Goal: Task Accomplishment & Management: Manage account settings

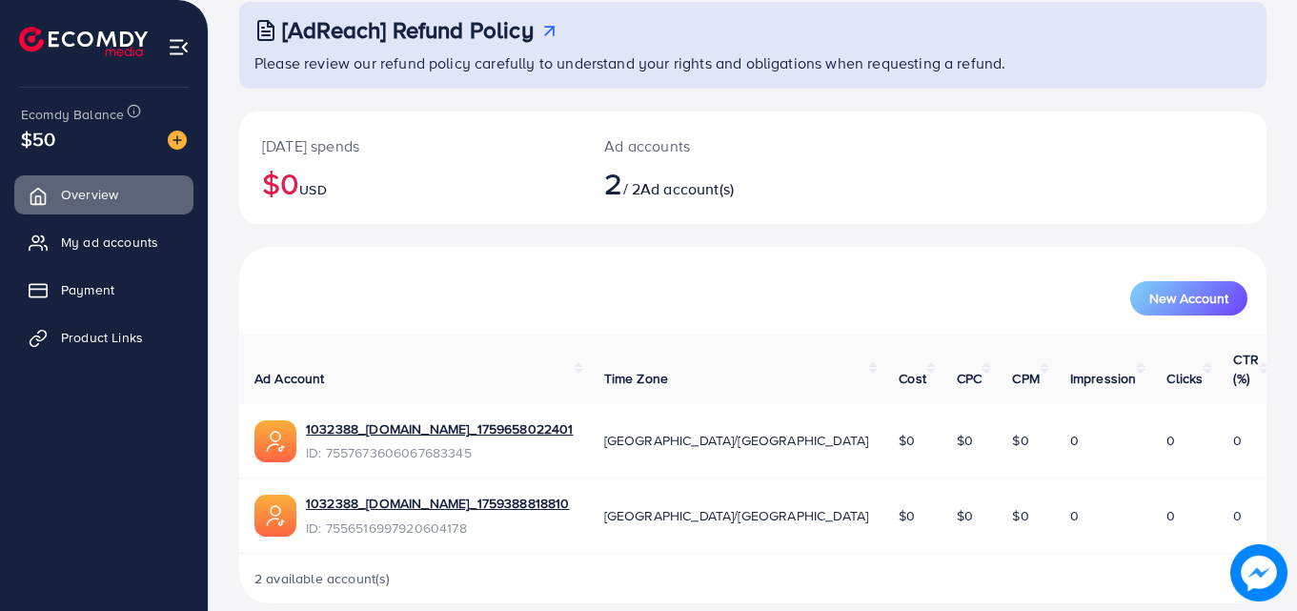
scroll to position [120, 0]
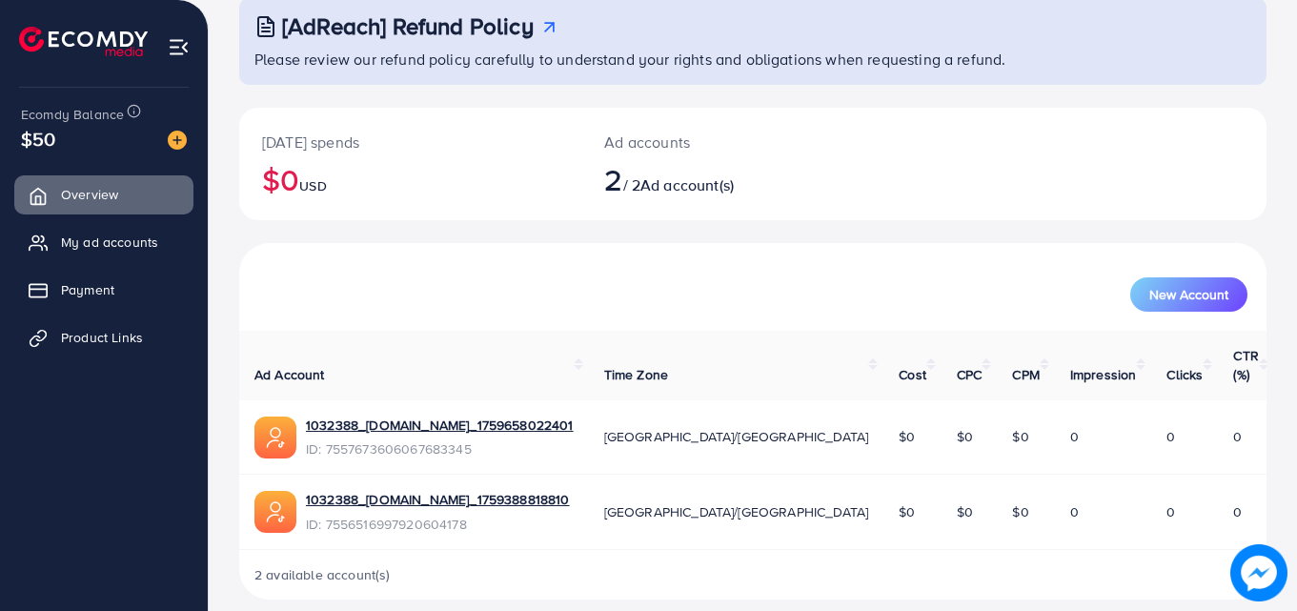
click at [359, 493] on div "1032388_[DOMAIN_NAME]_1759388818810" at bounding box center [438, 502] width 264 height 24
click at [362, 490] on link "1032388_[DOMAIN_NAME]_1759388818810" at bounding box center [438, 499] width 264 height 19
click at [80, 339] on span "Product Links" at bounding box center [107, 337] width 82 height 19
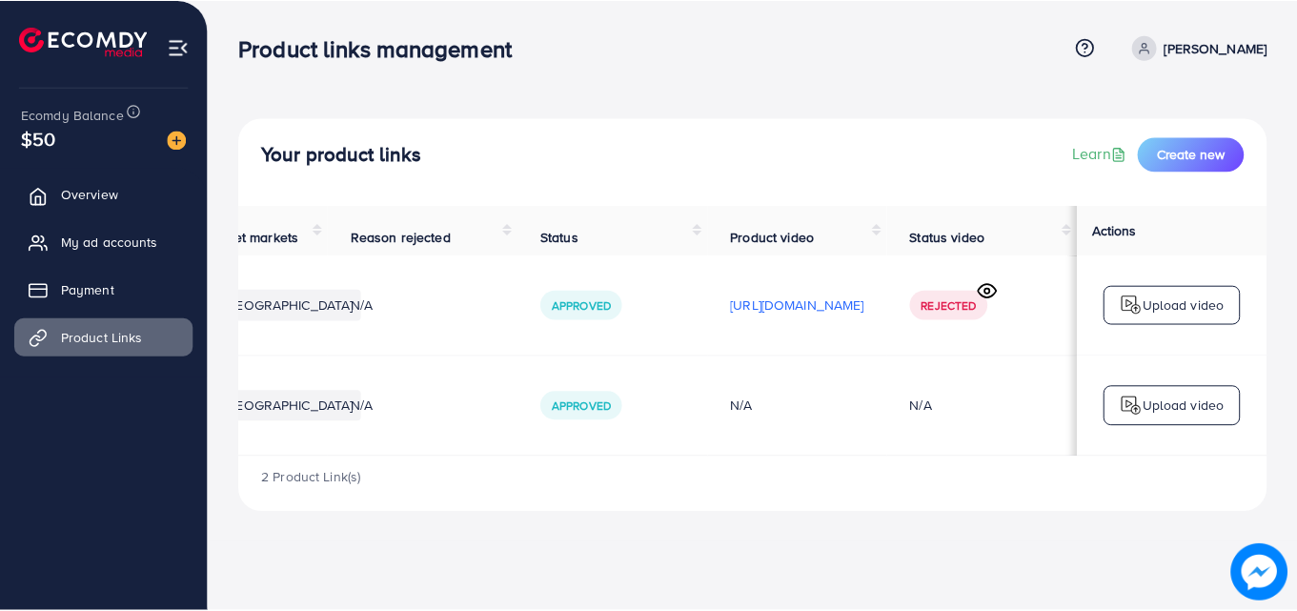
scroll to position [0, 478]
click at [991, 297] on icon at bounding box center [991, 291] width 20 height 20
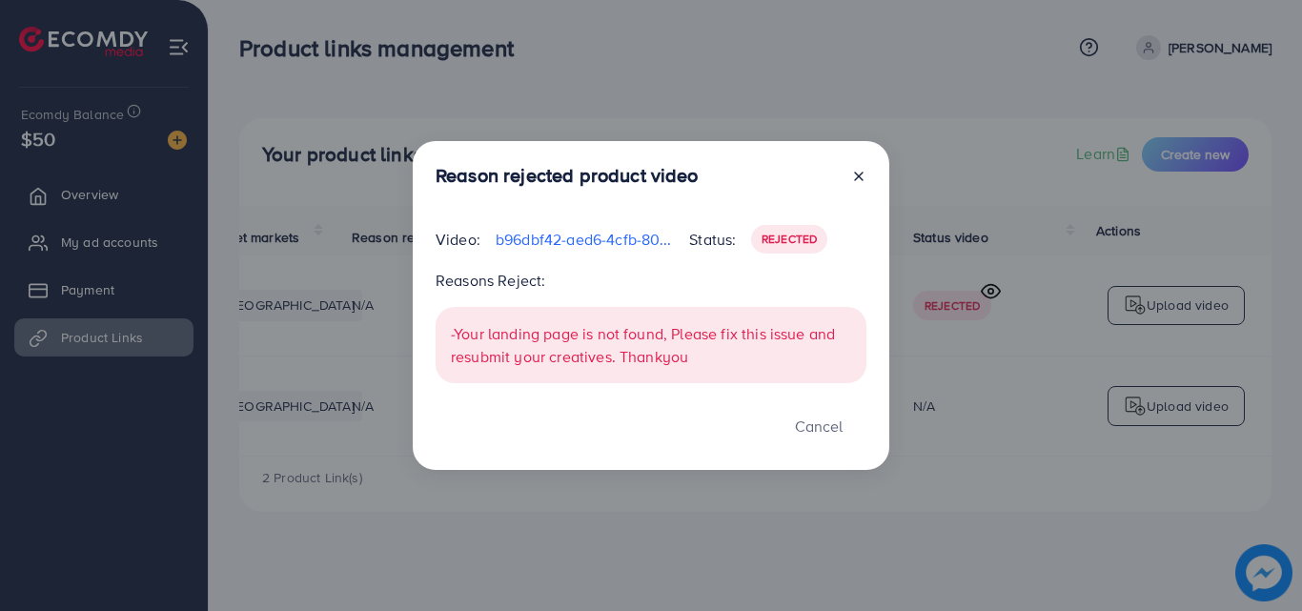
click at [857, 177] on icon at bounding box center [858, 176] width 15 height 15
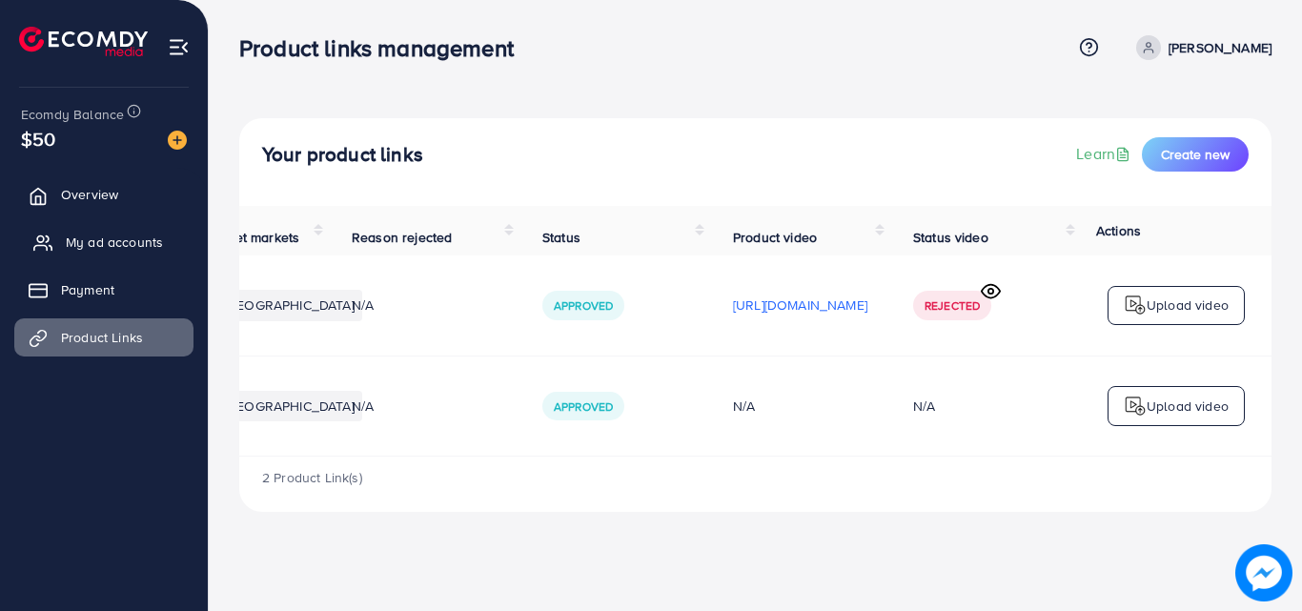
click at [105, 243] on span "My ad accounts" at bounding box center [114, 242] width 97 height 19
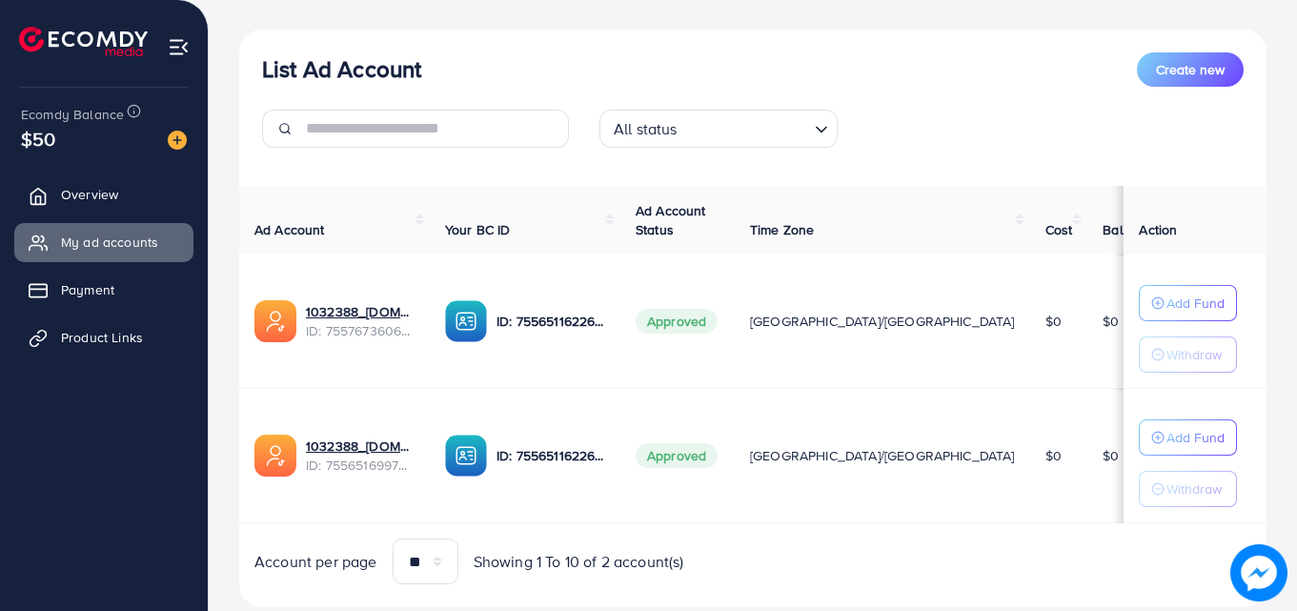
scroll to position [249, 0]
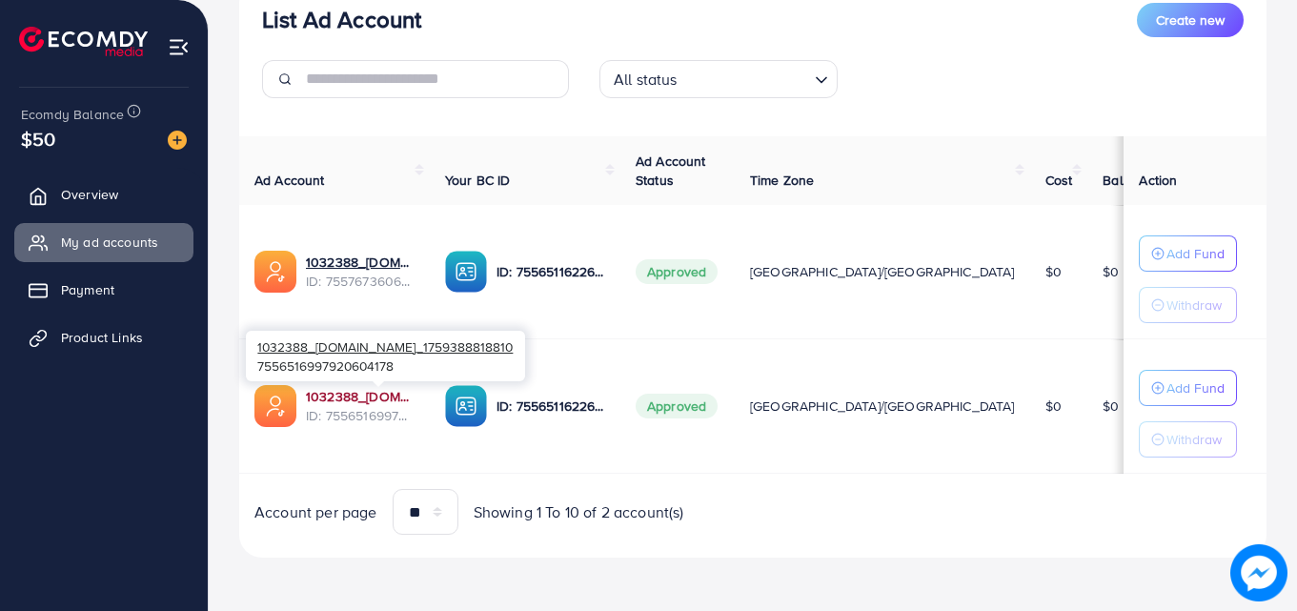
click at [382, 403] on link "1032388_[DOMAIN_NAME]_1759388818810" at bounding box center [360, 396] width 109 height 19
click at [389, 397] on link "1032388_[DOMAIN_NAME]_1759388818810" at bounding box center [360, 396] width 109 height 19
click at [377, 401] on link "1032388_[DOMAIN_NAME]_1759388818810" at bounding box center [360, 396] width 109 height 19
click at [351, 402] on link "1032388_[DOMAIN_NAME]_1759388818810" at bounding box center [360, 396] width 109 height 19
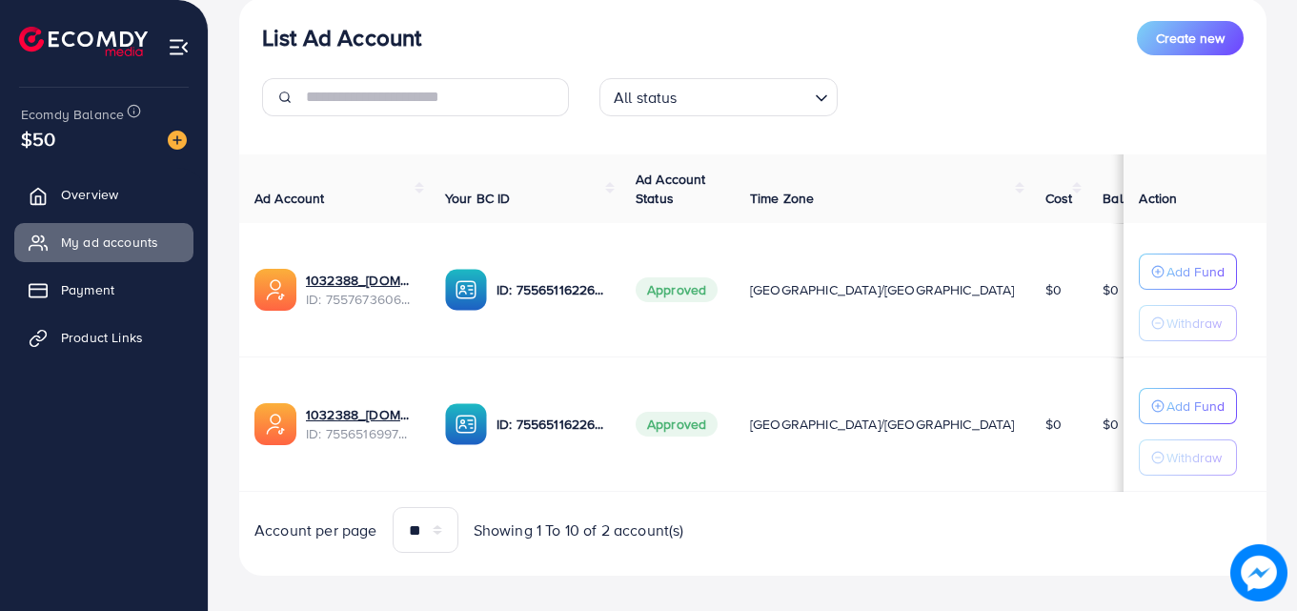
scroll to position [235, 0]
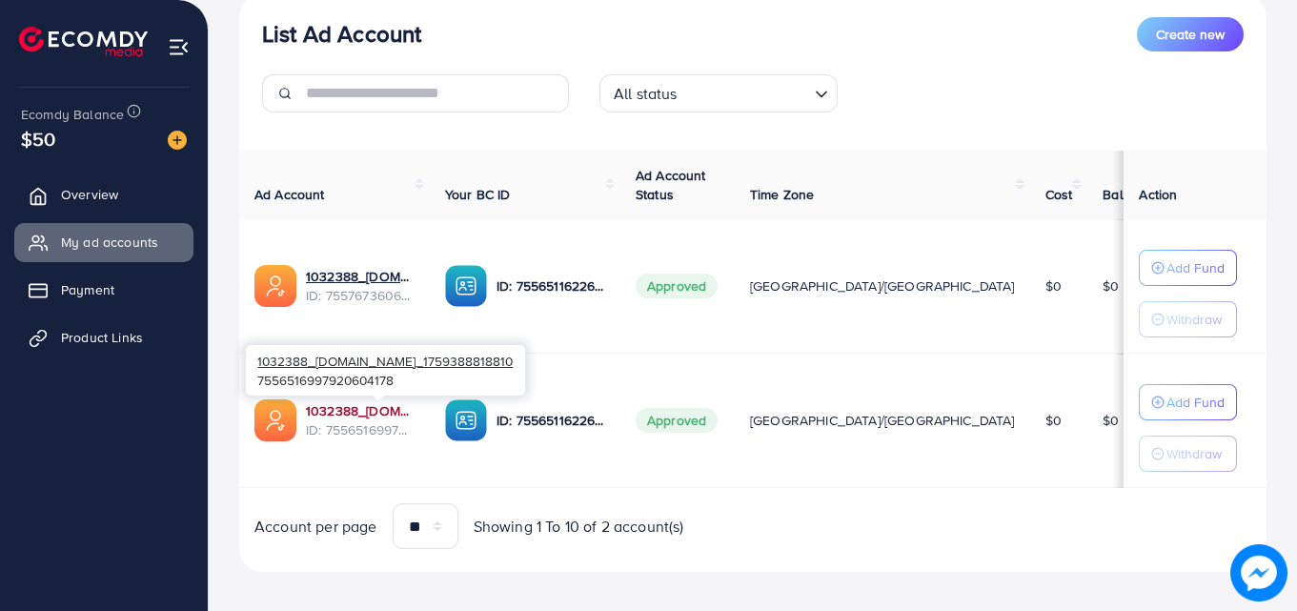
click at [354, 415] on link "1032388_[DOMAIN_NAME]_1759388818810" at bounding box center [360, 410] width 109 height 19
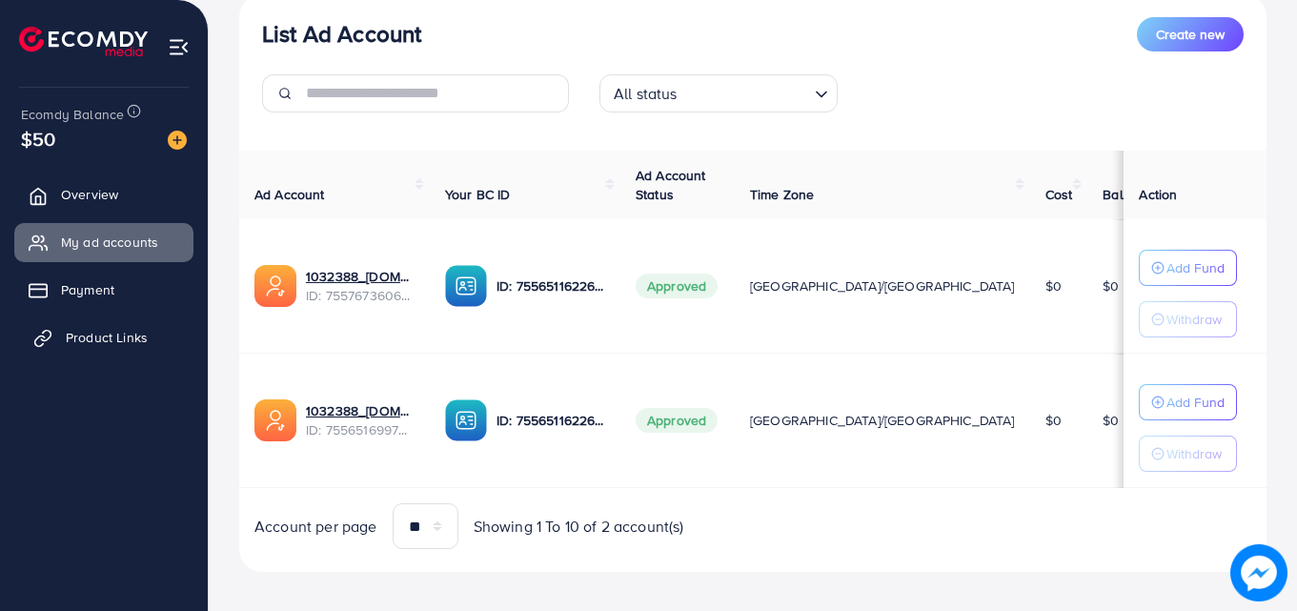
click at [95, 340] on span "Product Links" at bounding box center [107, 337] width 82 height 19
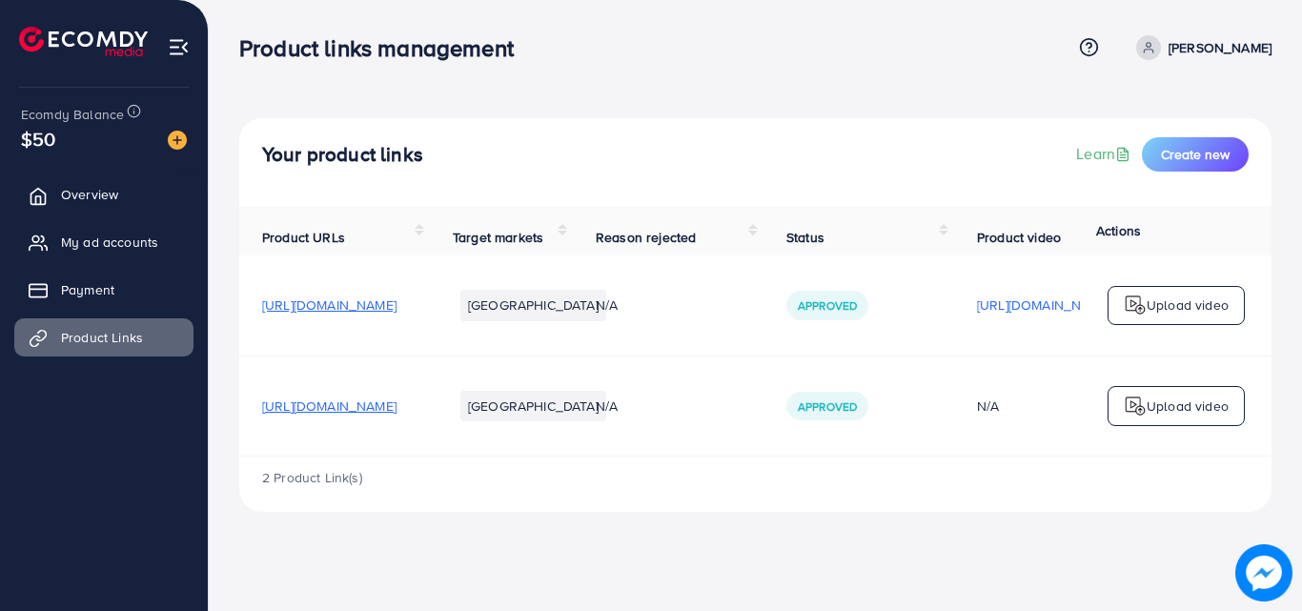
click at [937, 456] on td "Approved" at bounding box center [859, 406] width 191 height 100
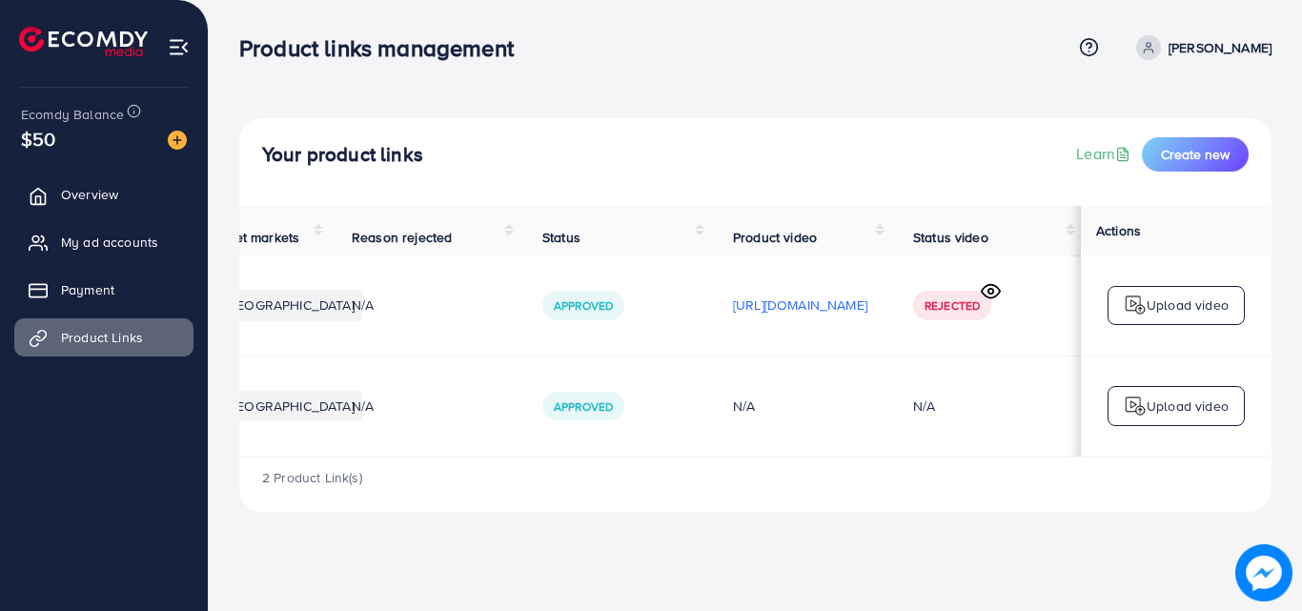
scroll to position [0, 478]
click at [989, 294] on circle at bounding box center [991, 291] width 5 height 5
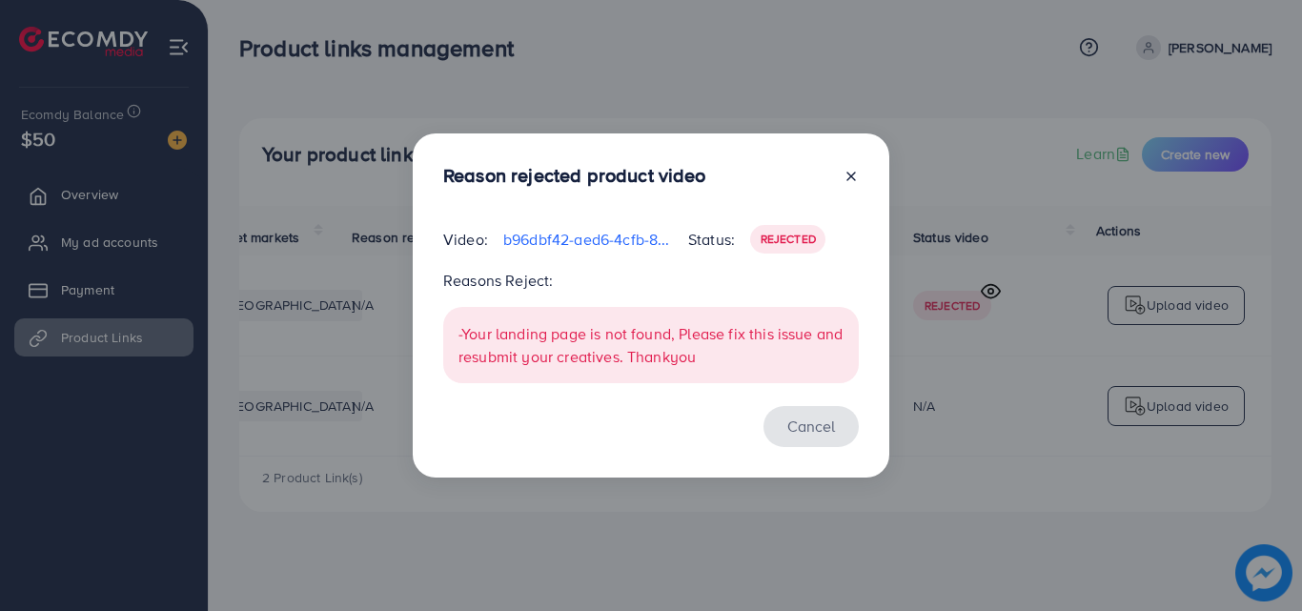
click at [808, 423] on button "Cancel" at bounding box center [811, 426] width 95 height 41
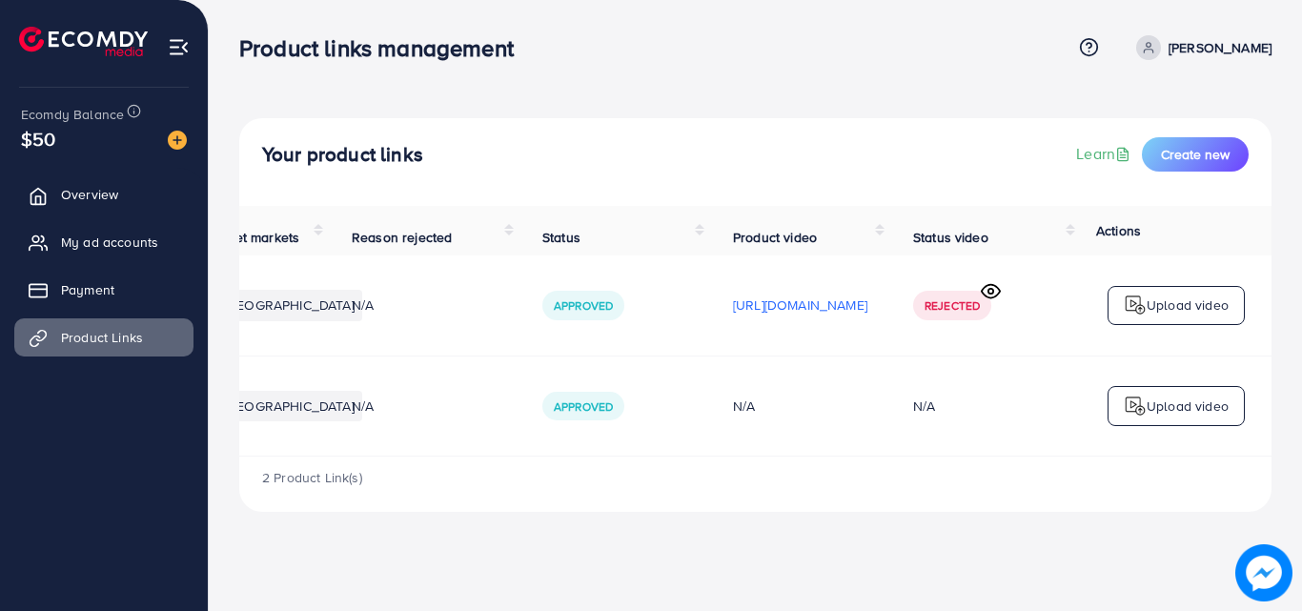
click at [1195, 305] on p "Upload video" at bounding box center [1188, 305] width 82 height 23
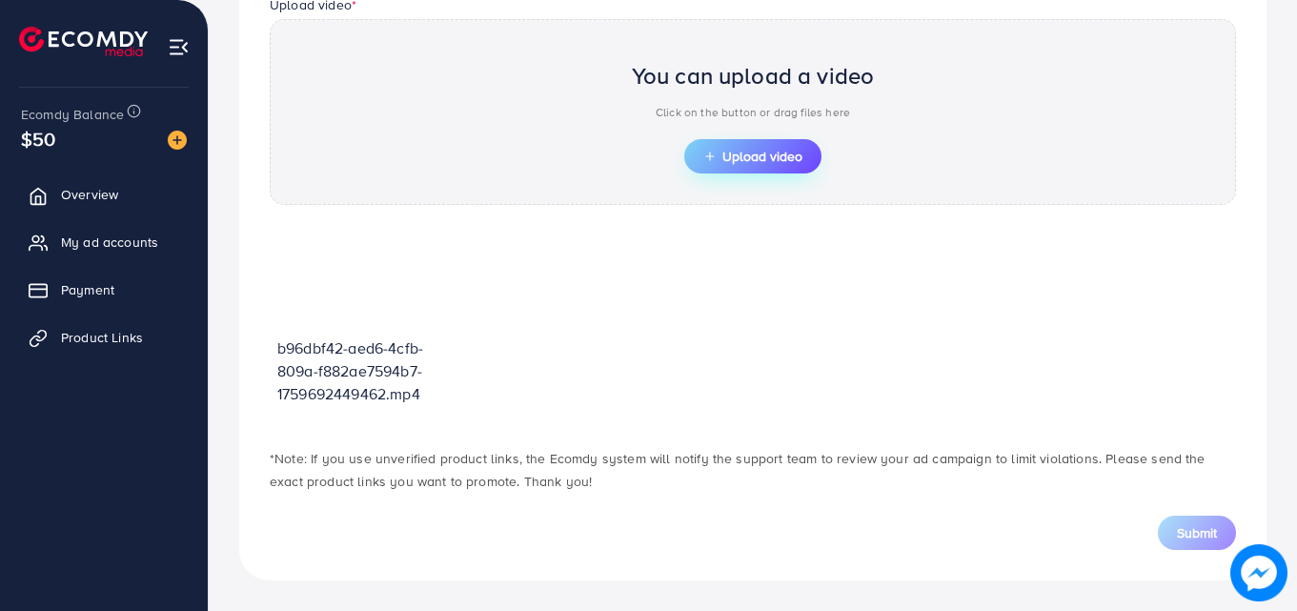
click at [724, 153] on span "Upload video" at bounding box center [753, 156] width 99 height 13
click at [146, 243] on span "My ad accounts" at bounding box center [114, 242] width 97 height 19
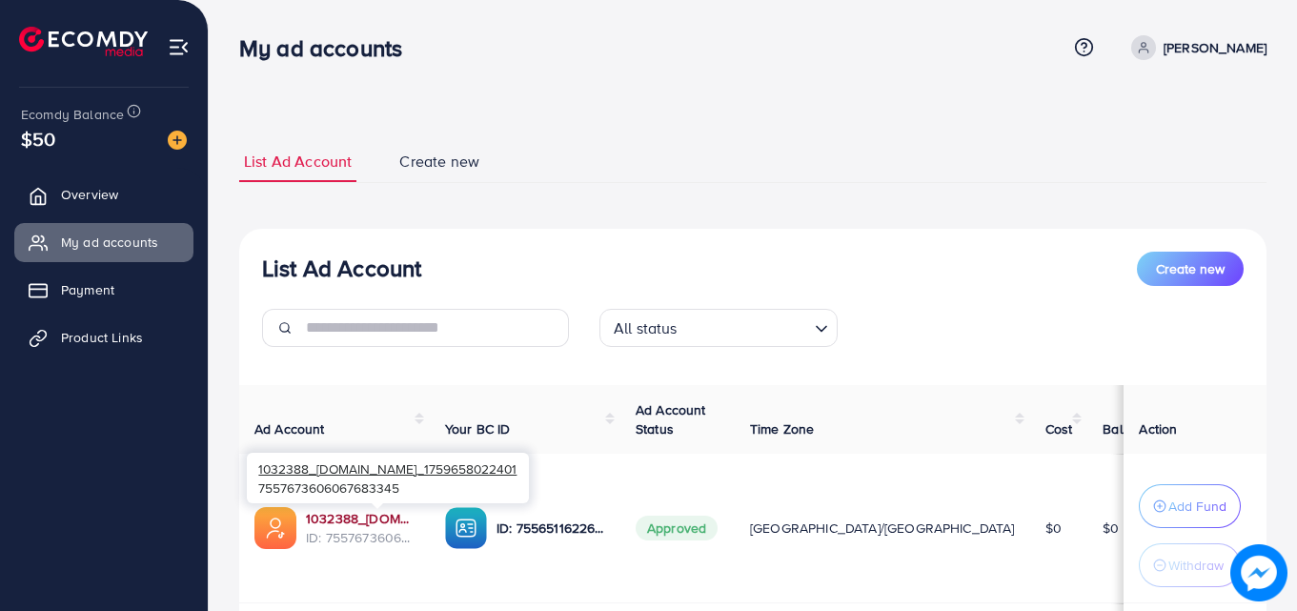
click at [376, 525] on link "1032388_[DOMAIN_NAME]_1759658022401" at bounding box center [360, 518] width 109 height 19
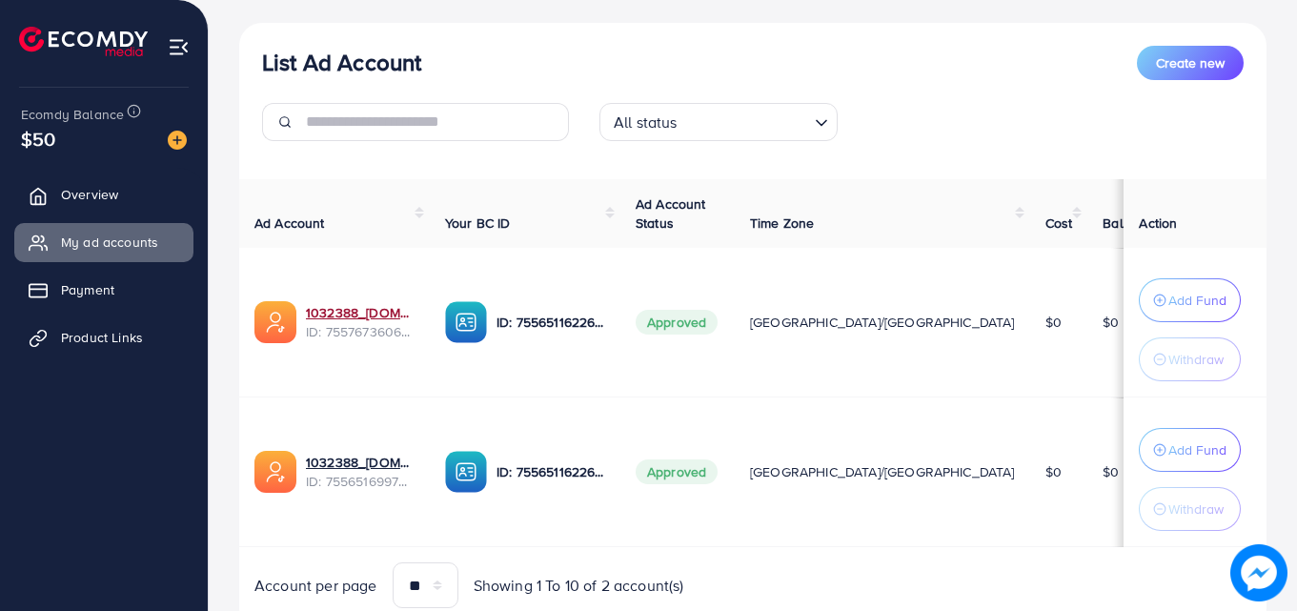
scroll to position [217, 0]
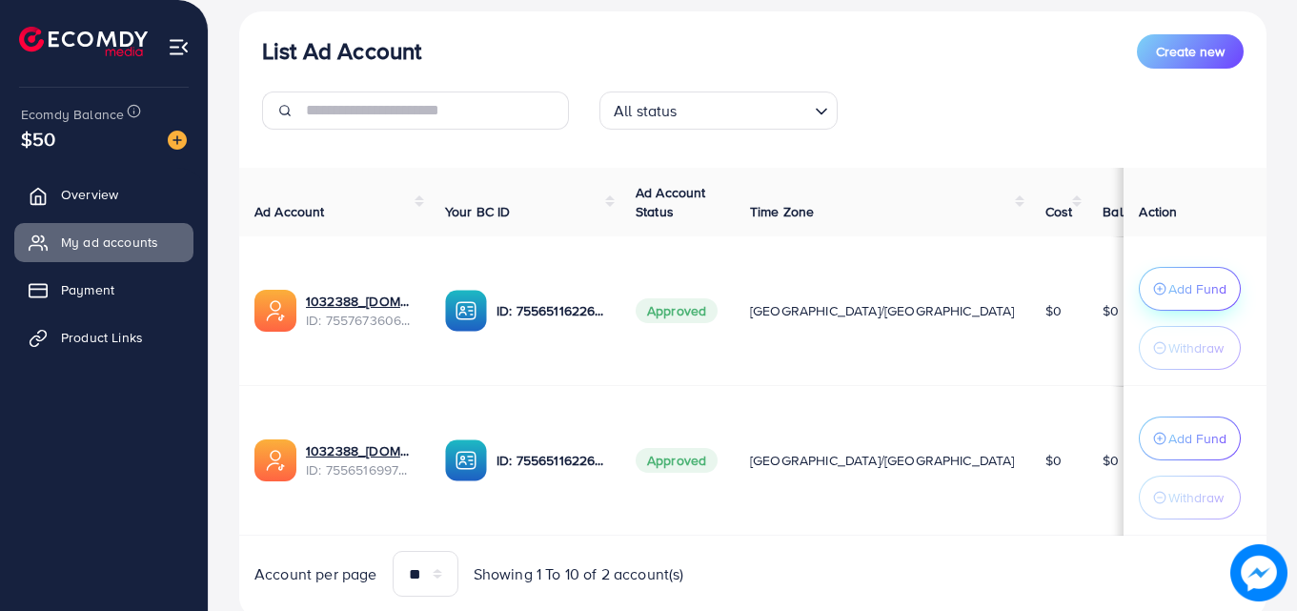
click at [1169, 296] on p "Add Fund" at bounding box center [1198, 288] width 58 height 23
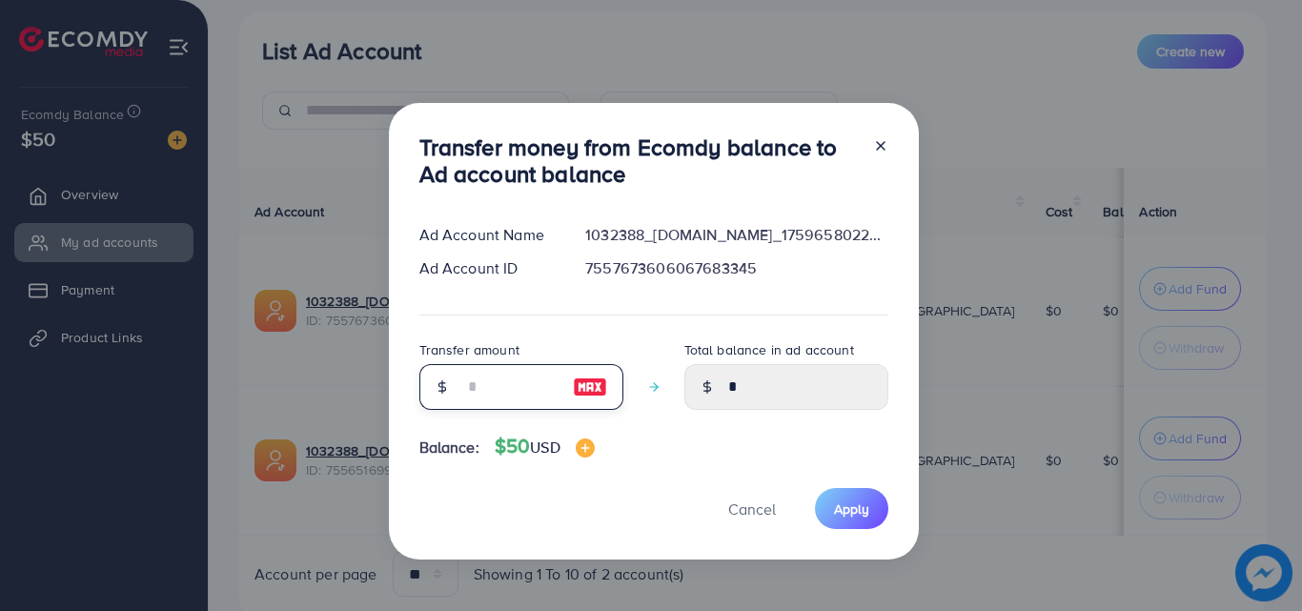
click at [484, 383] on input "number" at bounding box center [510, 387] width 95 height 46
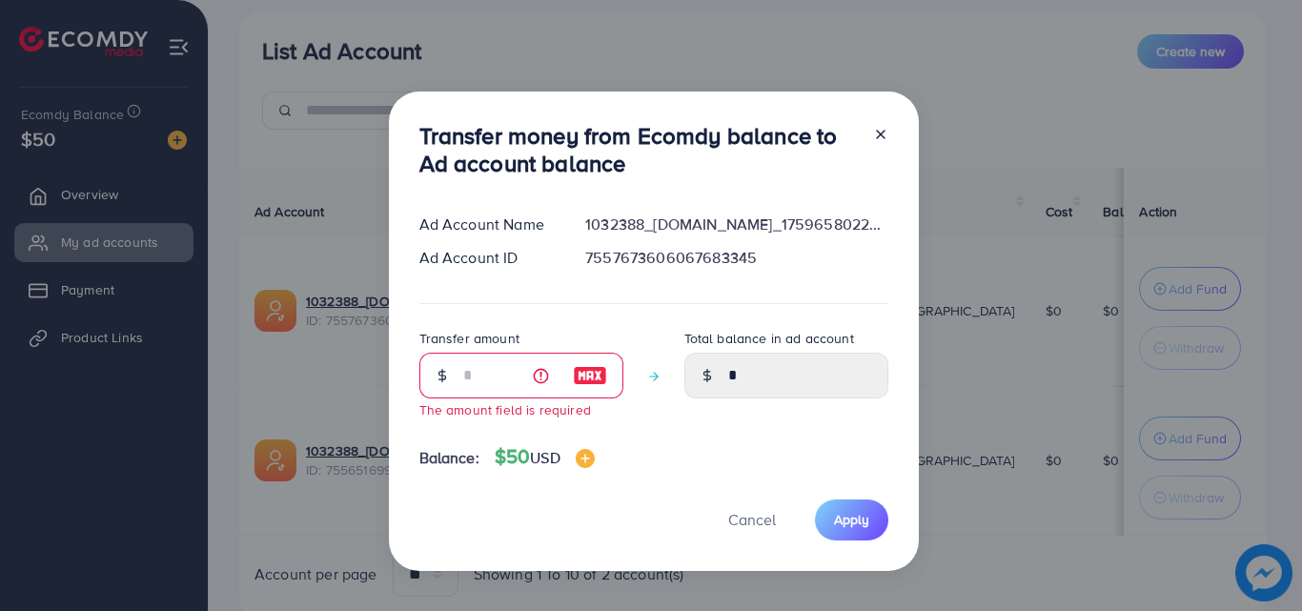
click at [2, 452] on div "Transfer money from Ecomdy balance to Ad account balance Ad Account Name 103238…" at bounding box center [651, 305] width 1302 height 611
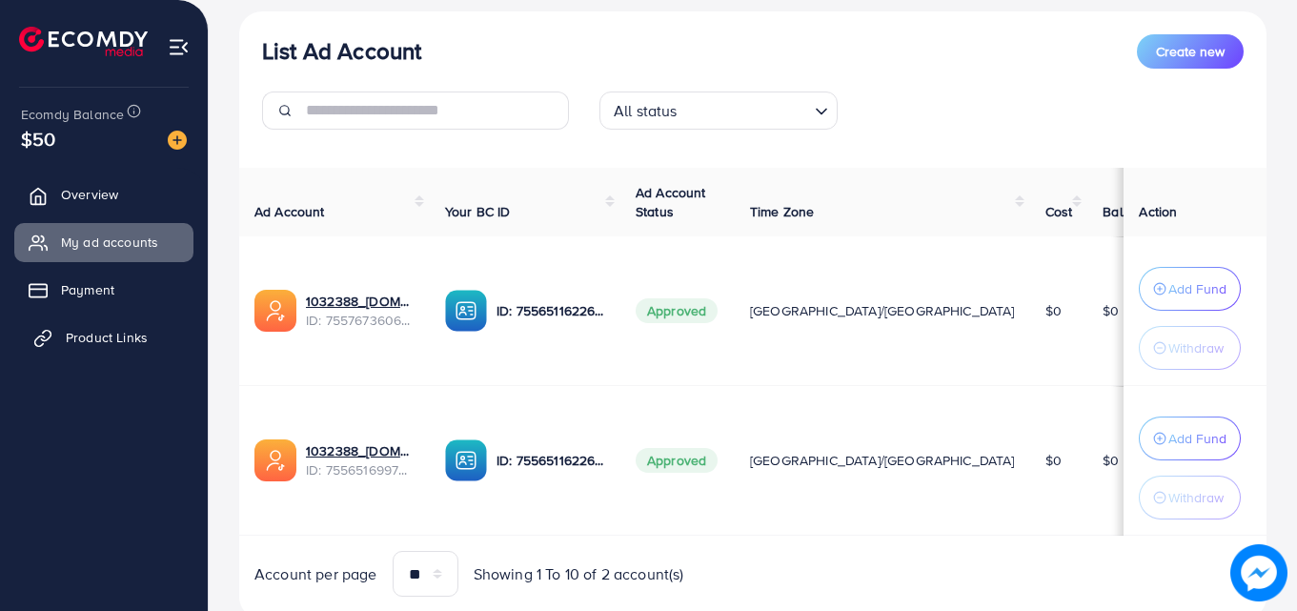
click at [136, 333] on span "Product Links" at bounding box center [107, 337] width 82 height 19
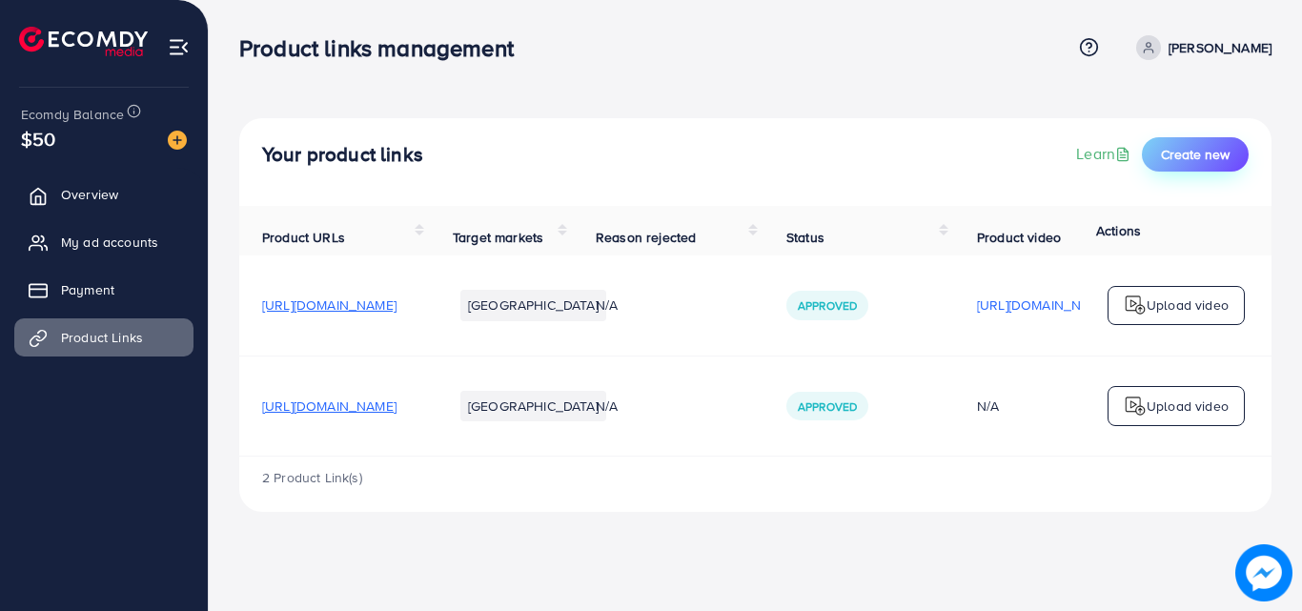
click at [1188, 155] on span "Create new" at bounding box center [1195, 154] width 69 height 19
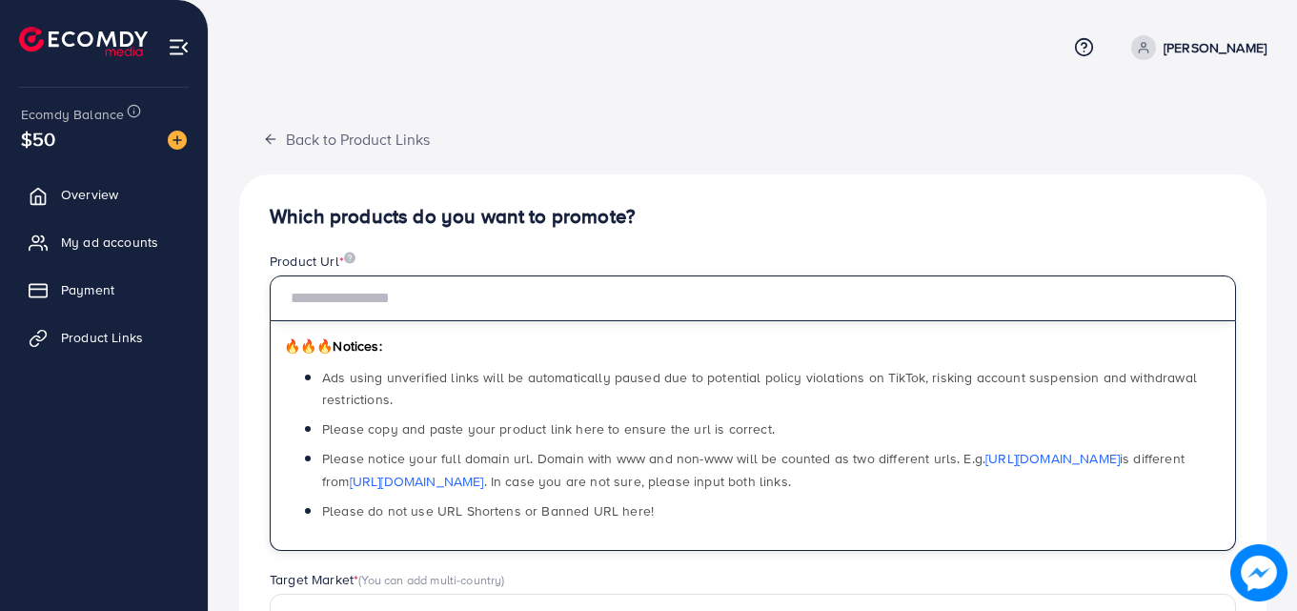
click at [586, 286] on input "text" at bounding box center [753, 298] width 967 height 46
paste input "**********"
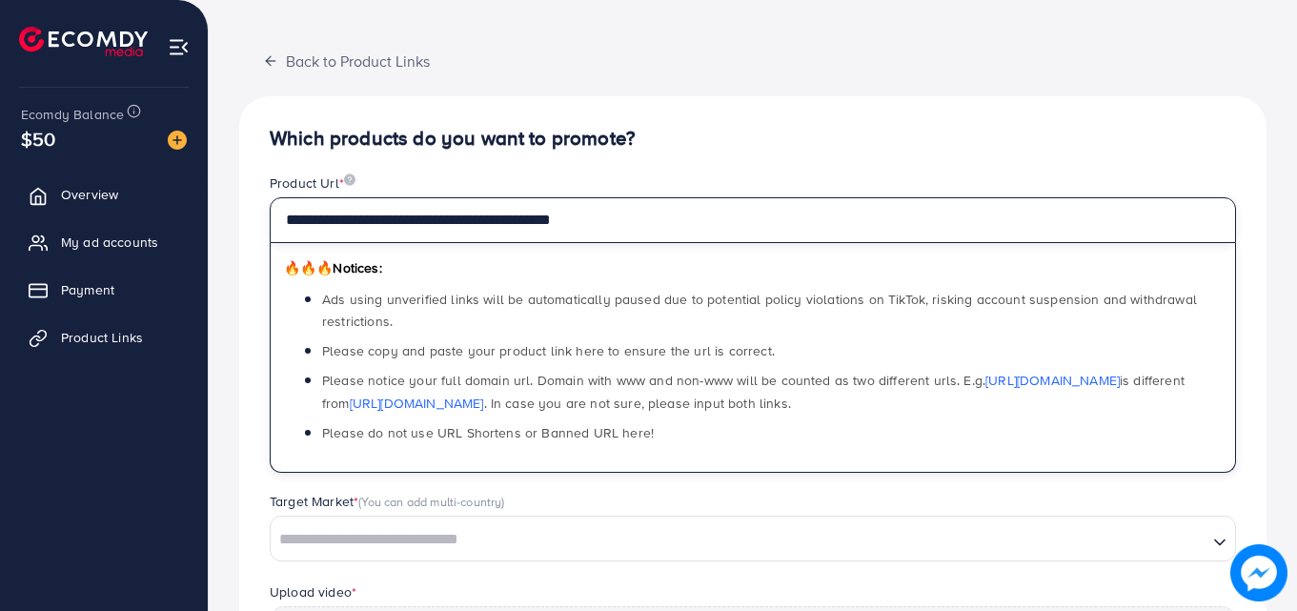
scroll to position [191, 0]
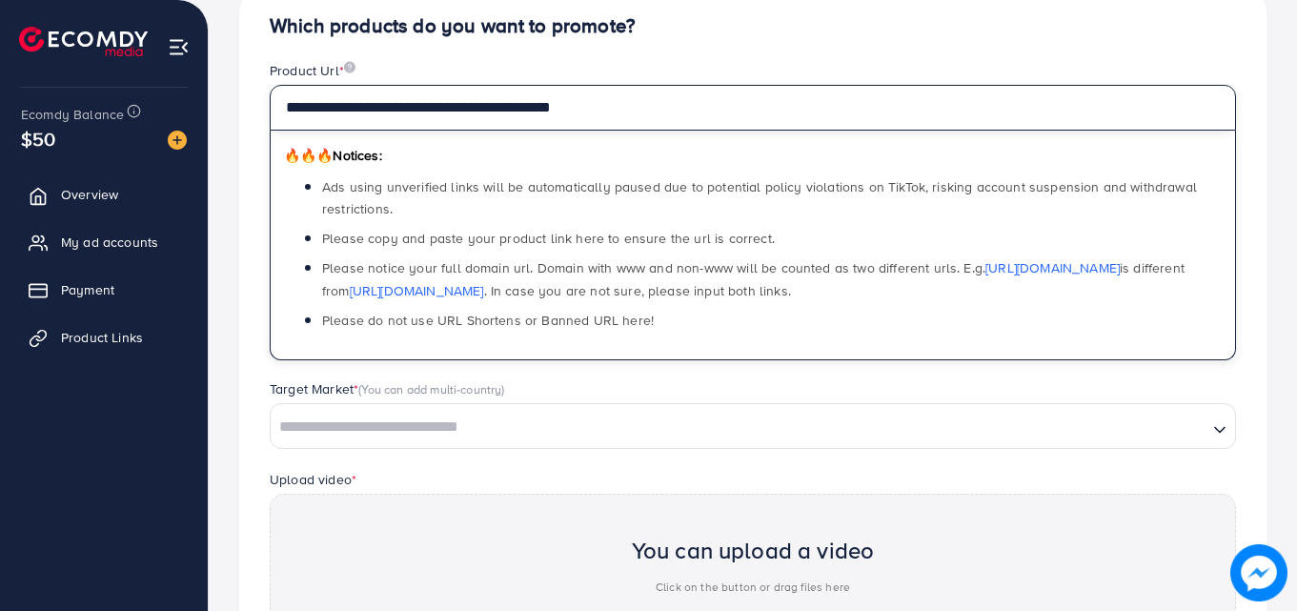
type input "**********"
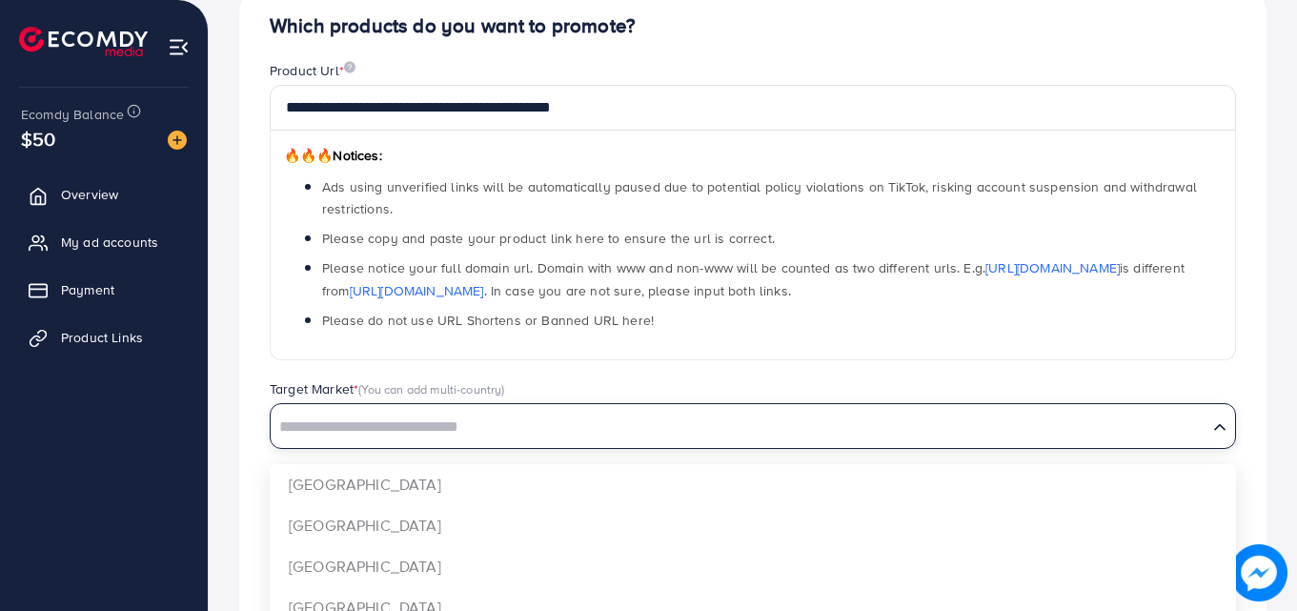
click at [507, 423] on input "Search for option" at bounding box center [739, 428] width 933 height 30
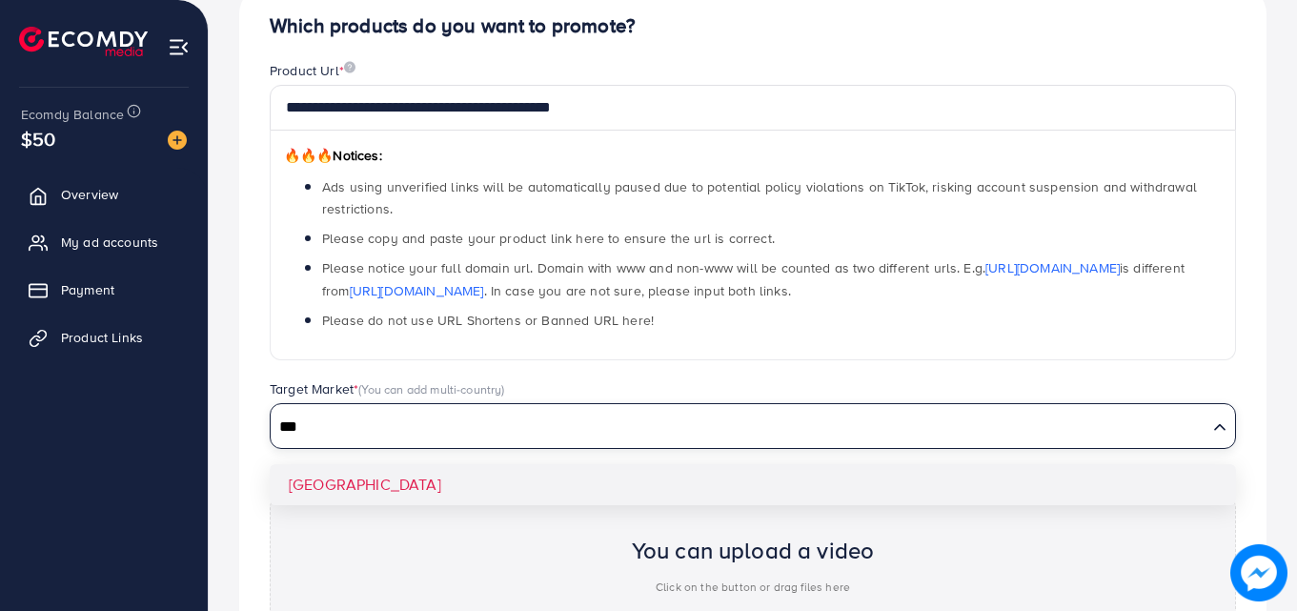
type input "***"
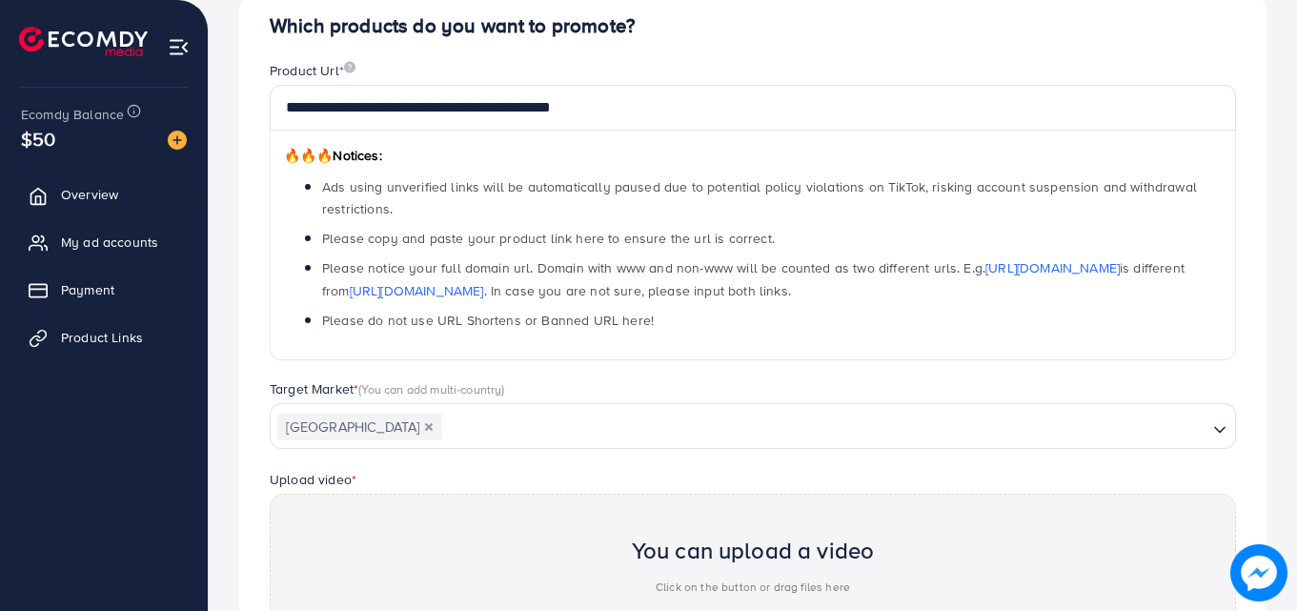
click at [439, 486] on div "**********" at bounding box center [753, 417] width 1028 height 867
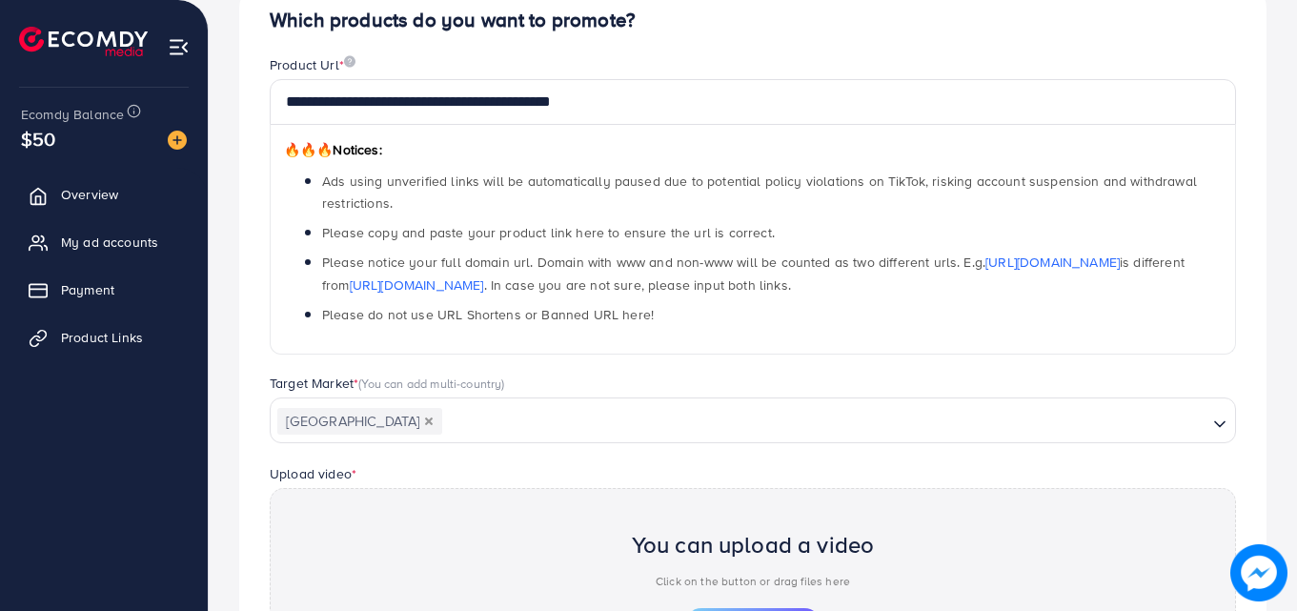
scroll to position [381, 0]
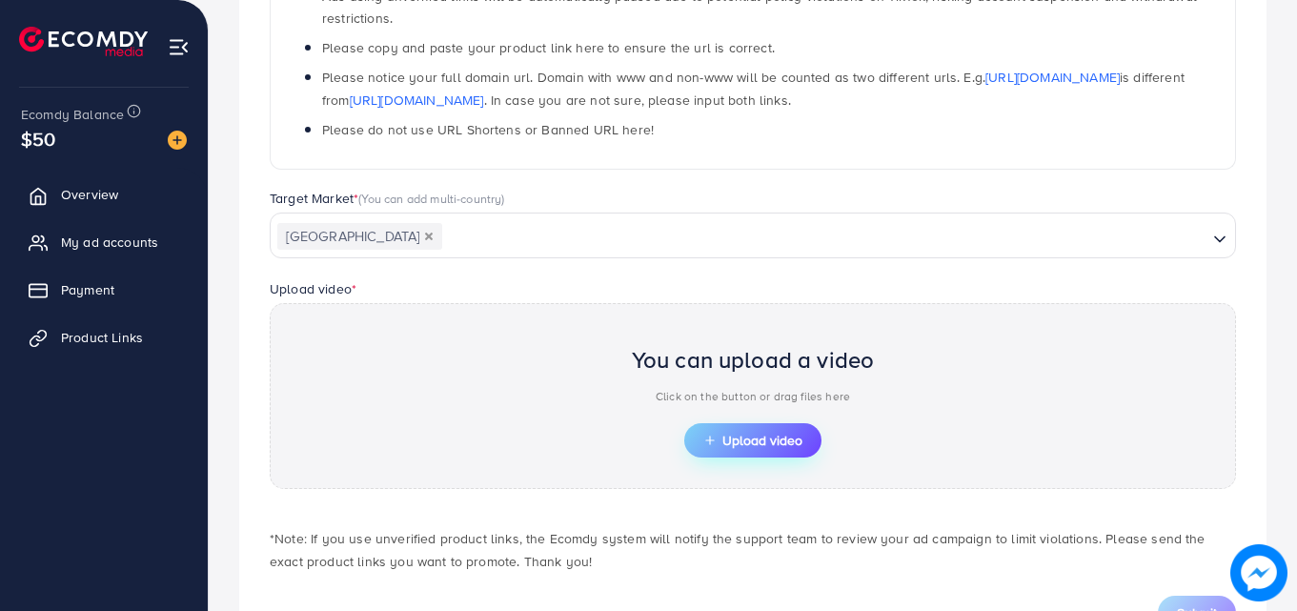
click at [723, 434] on span "Upload video" at bounding box center [753, 440] width 99 height 13
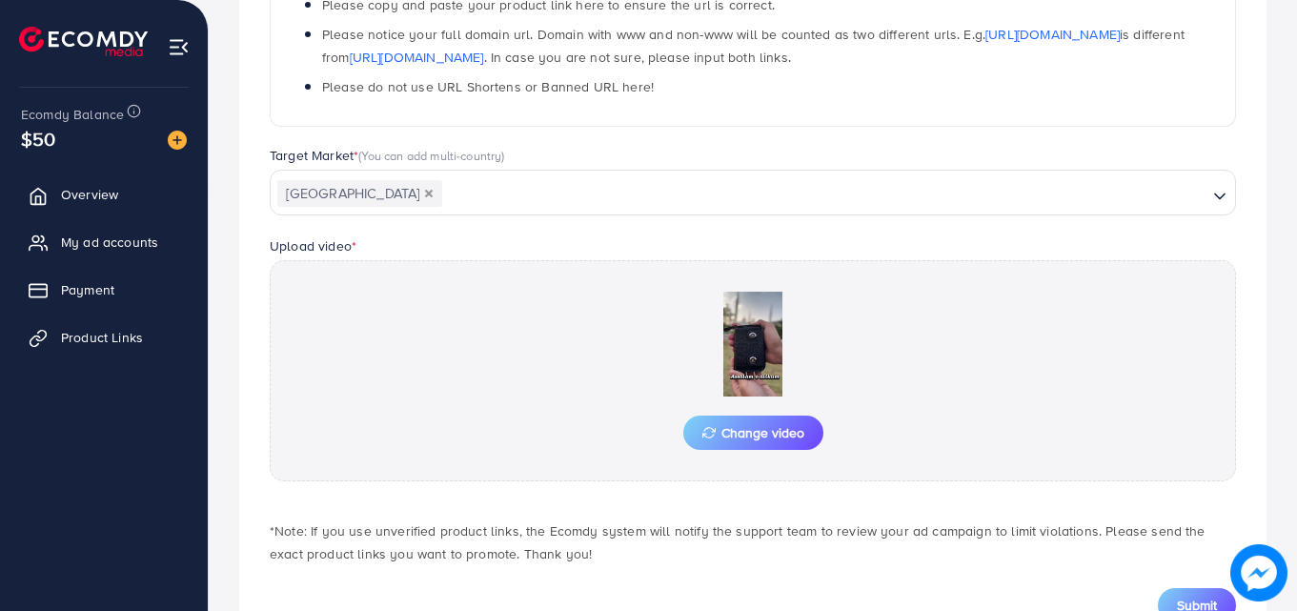
scroll to position [497, 0]
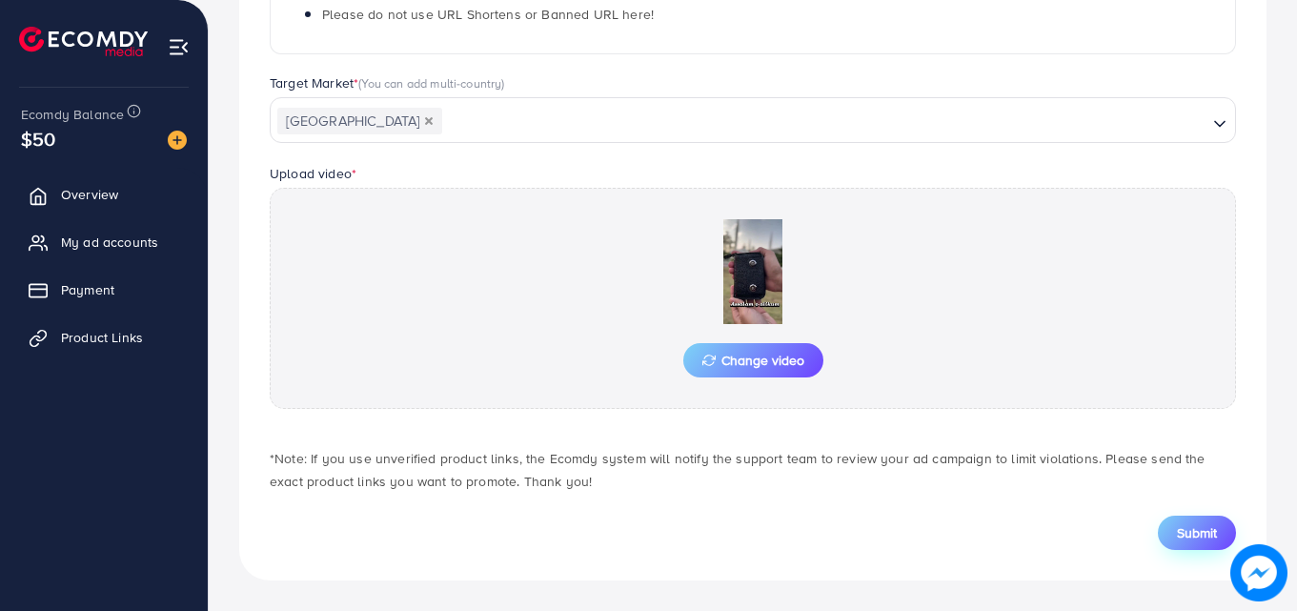
click at [1177, 527] on span "Submit" at bounding box center [1197, 532] width 40 height 19
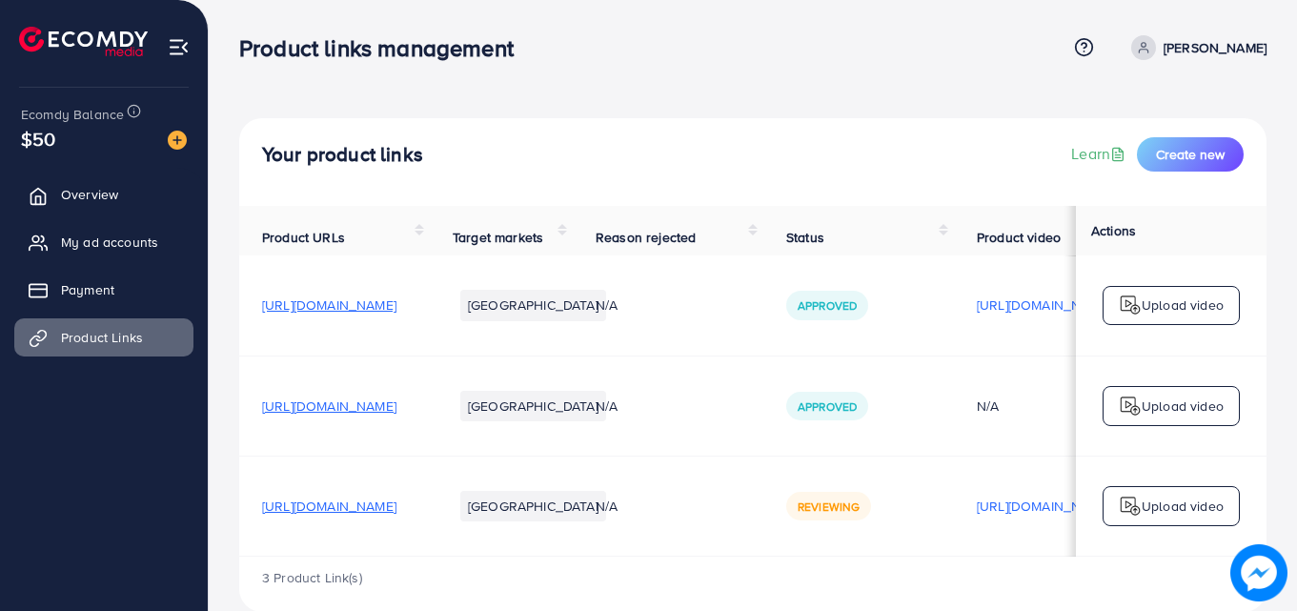
drag, startPoint x: 821, startPoint y: 84, endPoint x: 859, endPoint y: 64, distance: 43.1
click at [821, 84] on div "Your product links Learn Create new Product URLs Target markets Reason rejected…" at bounding box center [753, 321] width 1089 height 643
click at [1151, 47] on icon at bounding box center [1143, 47] width 13 height 13
click at [1197, 44] on p "[PERSON_NAME]" at bounding box center [1215, 47] width 103 height 23
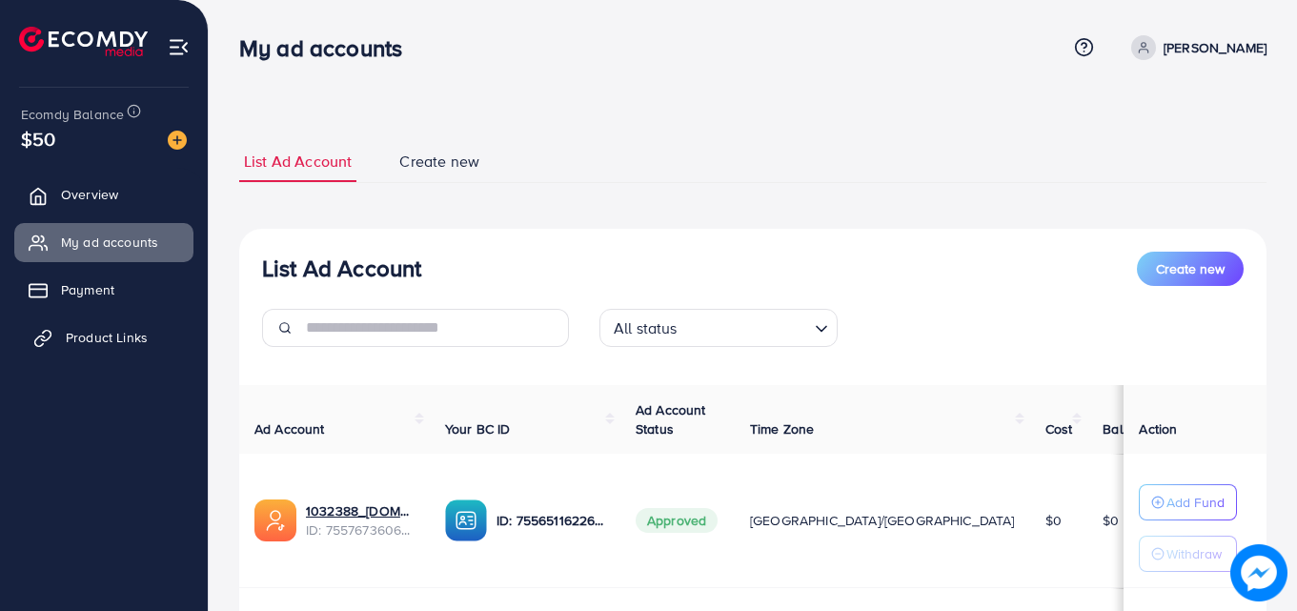
click at [152, 344] on link "Product Links" at bounding box center [103, 337] width 179 height 38
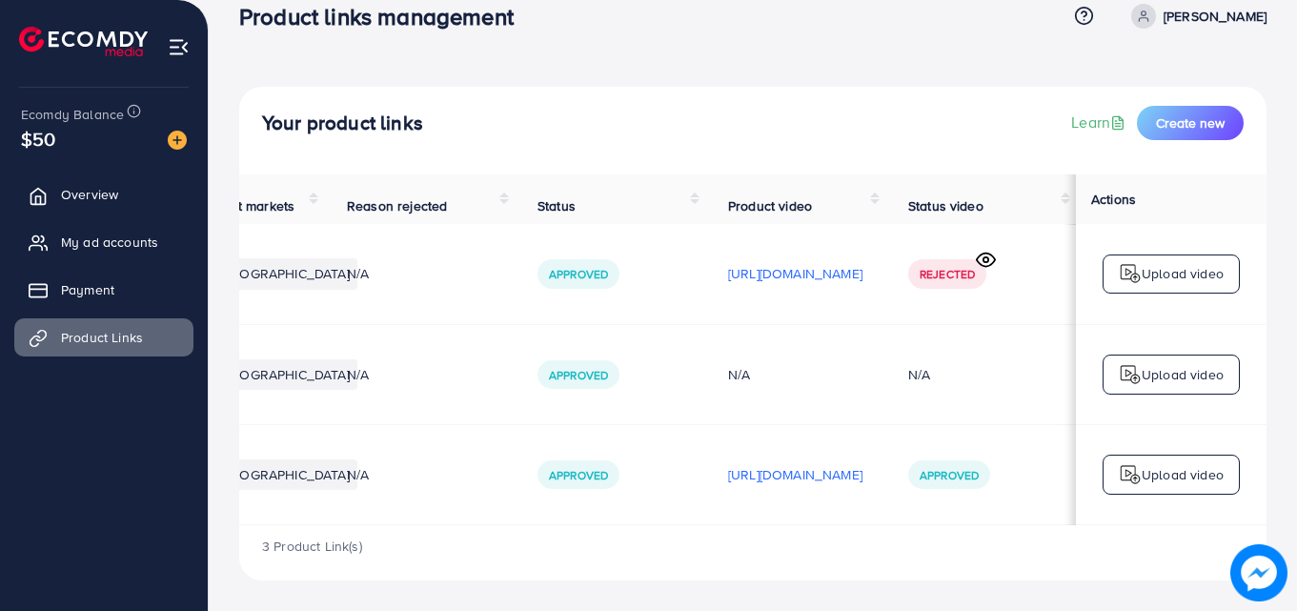
scroll to position [0, 482]
click at [728, 471] on p "https://files.ecomdy.com/videos/eb1455cd-3642-441d-bf5f-da30da7c2f51-1759766253…" at bounding box center [795, 474] width 134 height 23
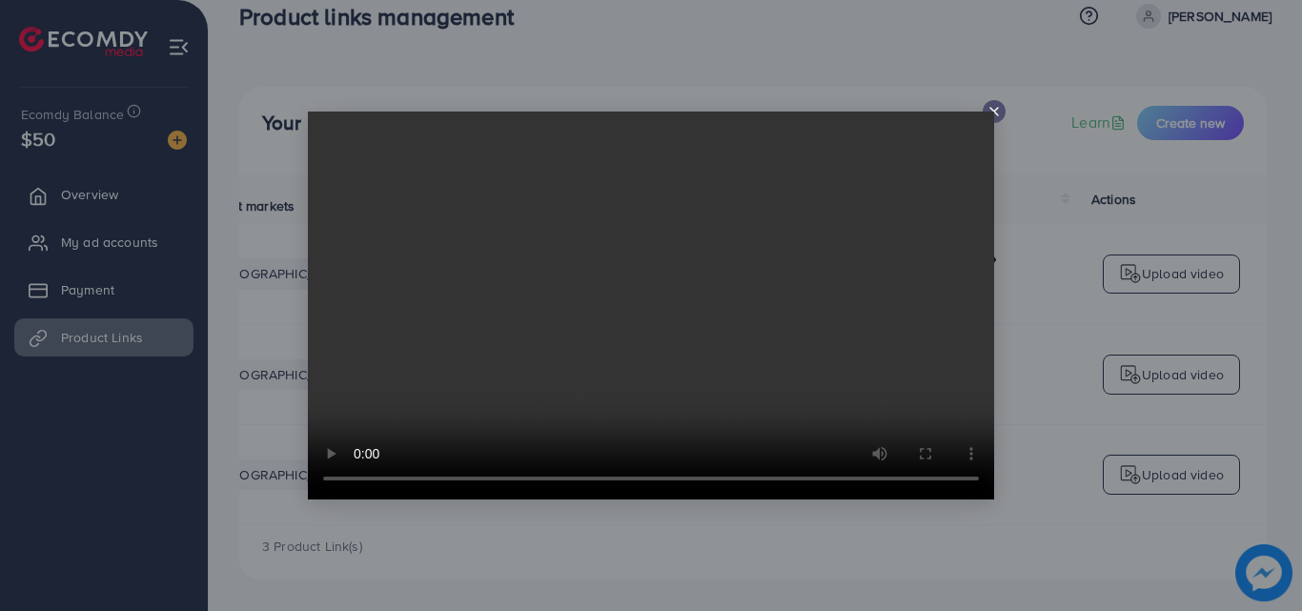
click at [1002, 109] on div at bounding box center [994, 111] width 23 height 23
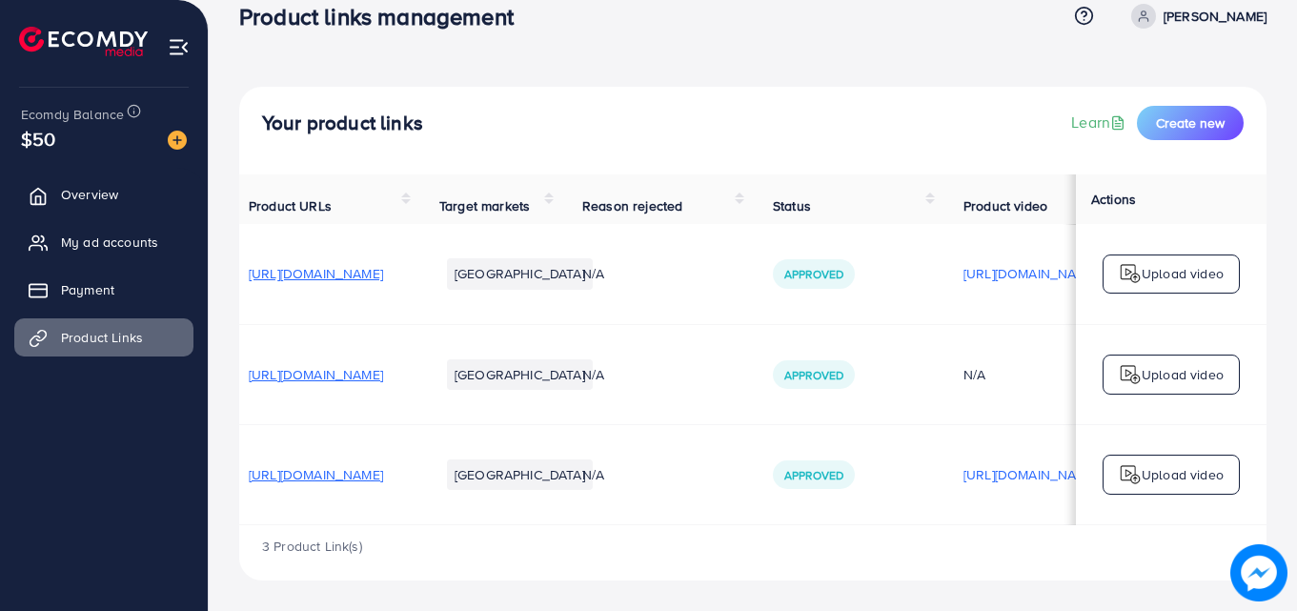
scroll to position [0, 0]
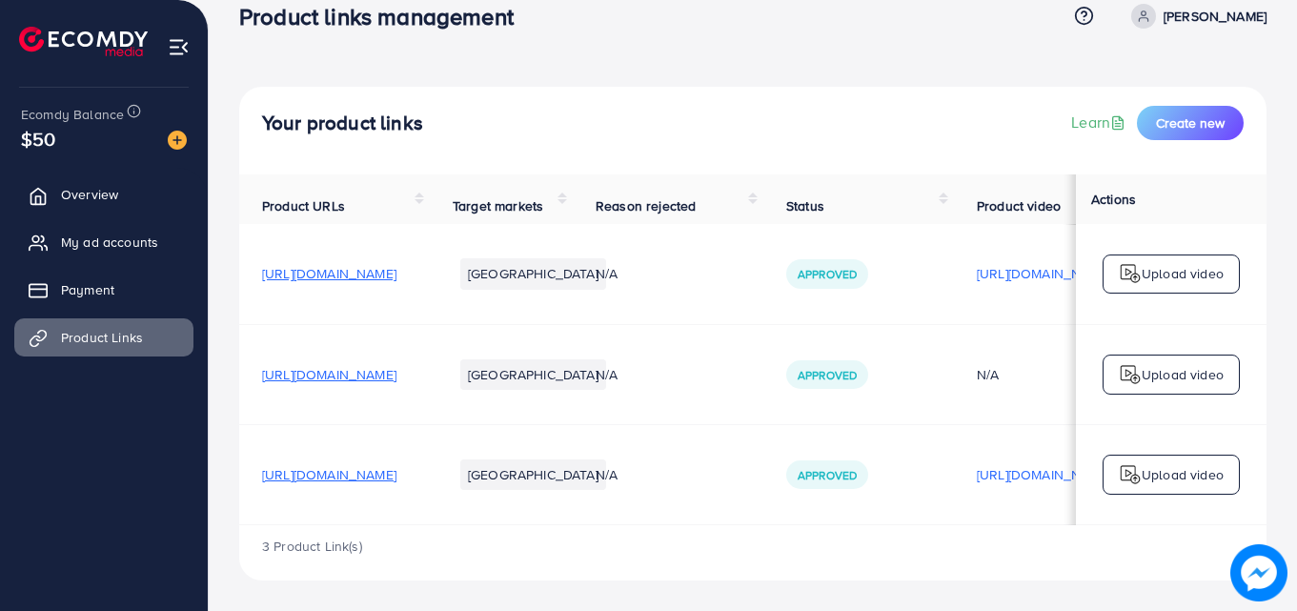
click at [397, 471] on span "https://styleden.shop/products/zipper-wallet-1" at bounding box center [329, 474] width 134 height 19
click at [92, 227] on link "My ad accounts" at bounding box center [103, 242] width 179 height 38
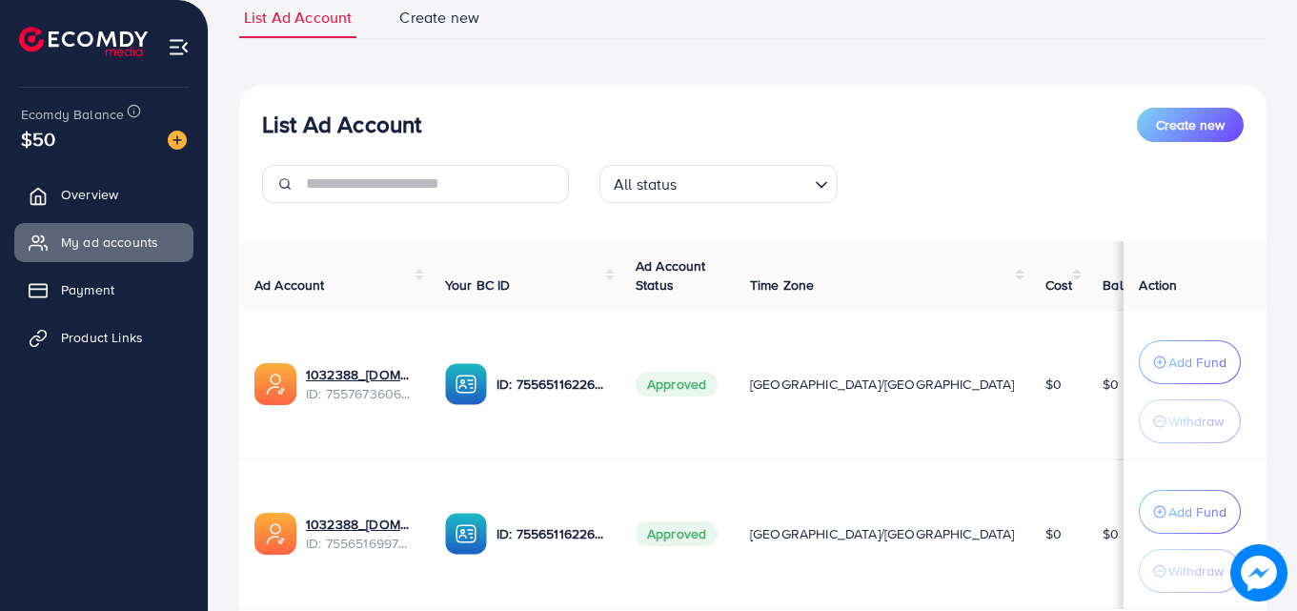
scroll to position [146, 0]
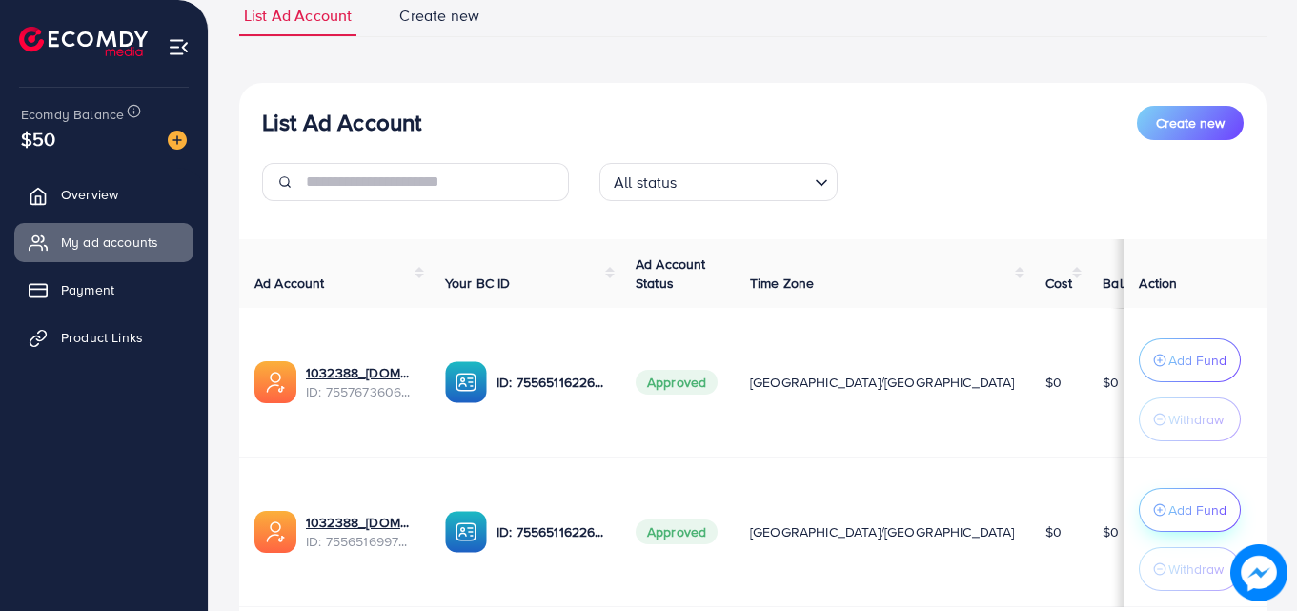
click at [1154, 516] on circle "button" at bounding box center [1159, 509] width 11 height 11
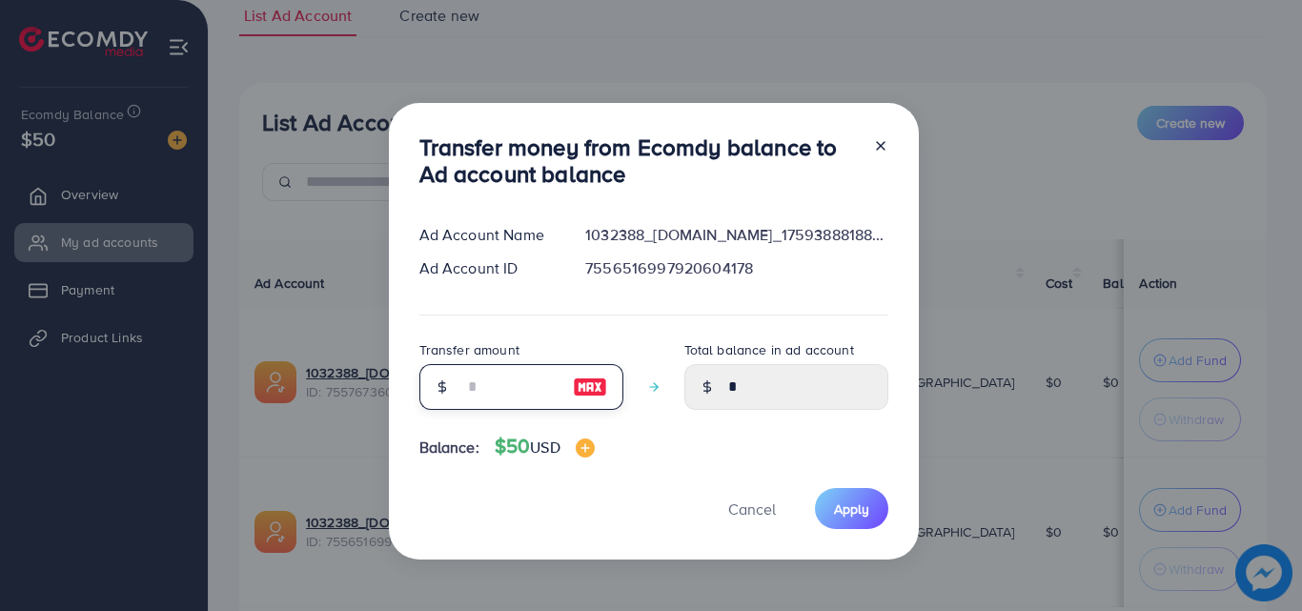
click at [513, 389] on input "number" at bounding box center [510, 387] width 95 height 46
type input "*"
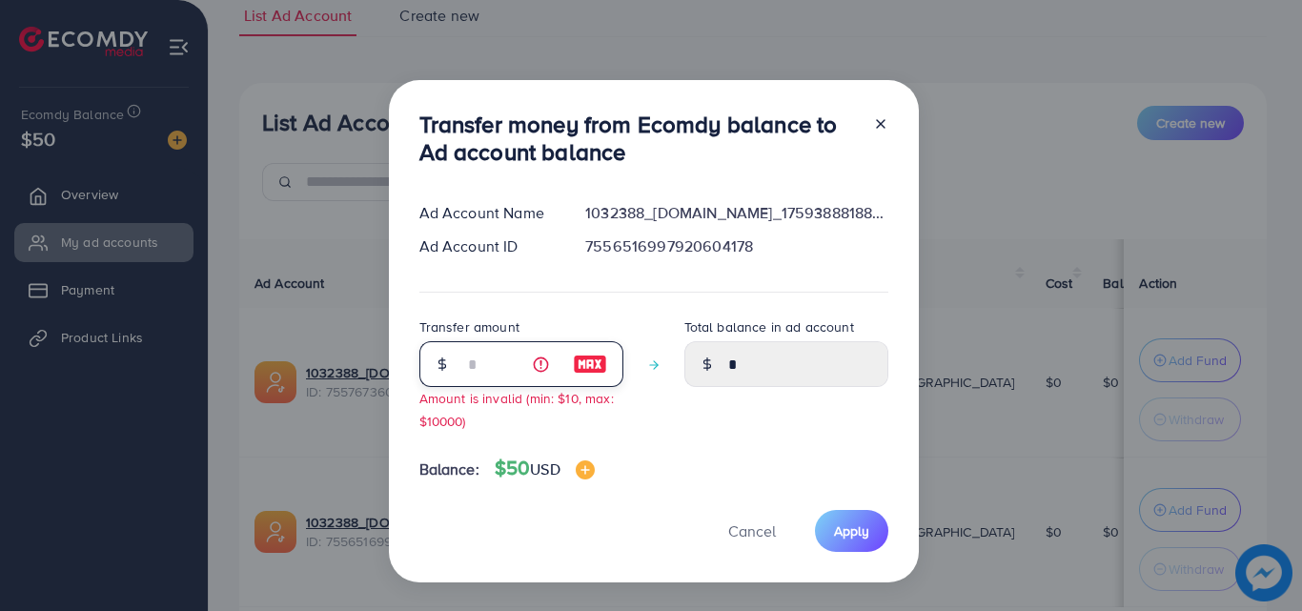
type input "****"
type input "**"
type input "*****"
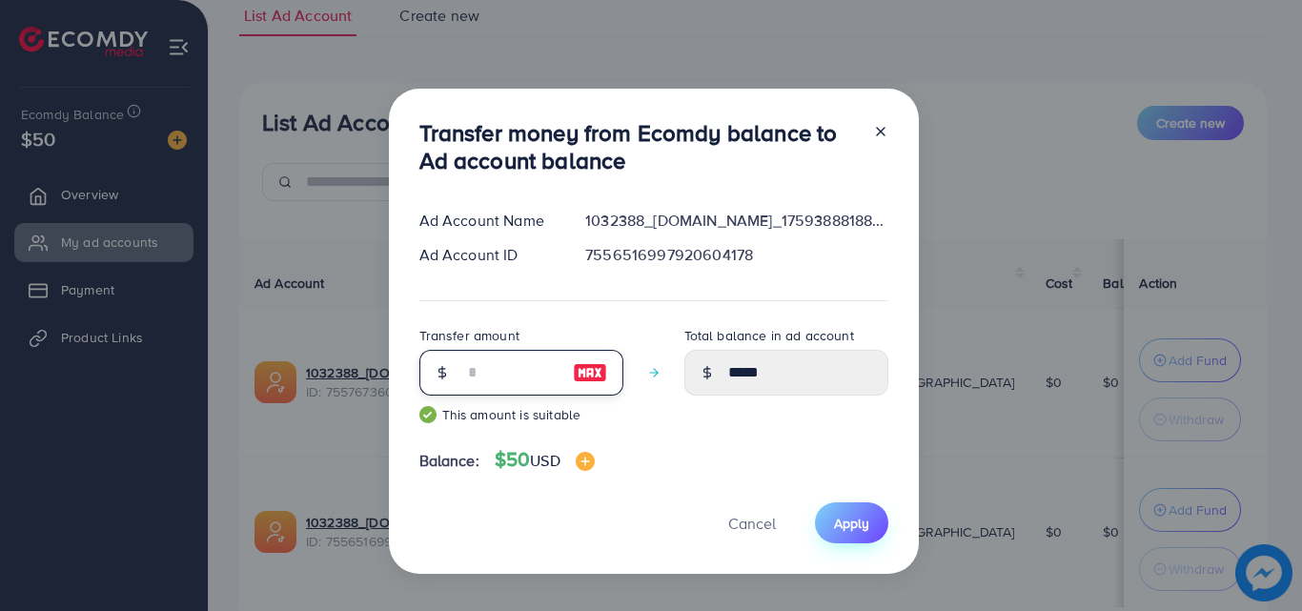
type input "**"
click at [834, 523] on span "Apply" at bounding box center [851, 523] width 35 height 19
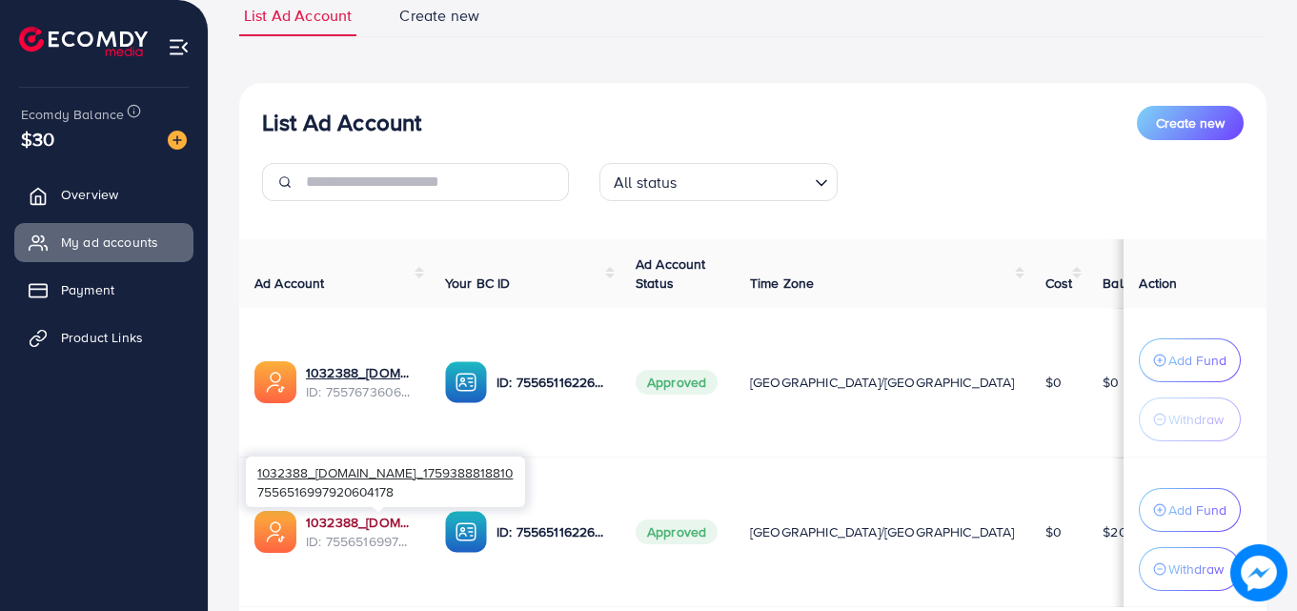
click at [384, 520] on link "1032388_[DOMAIN_NAME]_1759388818810" at bounding box center [360, 522] width 109 height 19
click at [411, 518] on link "1032388_[DOMAIN_NAME]_1759388818810" at bounding box center [360, 522] width 109 height 19
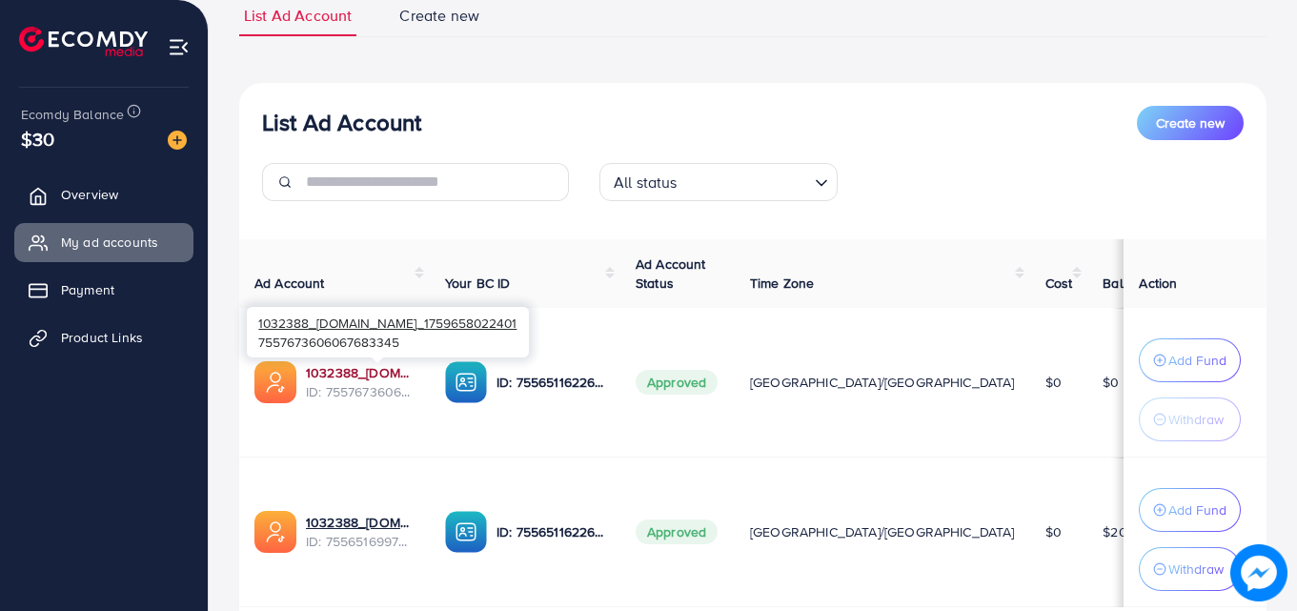
click at [393, 367] on link "1032388_[DOMAIN_NAME]_1759658022401" at bounding box center [360, 372] width 109 height 19
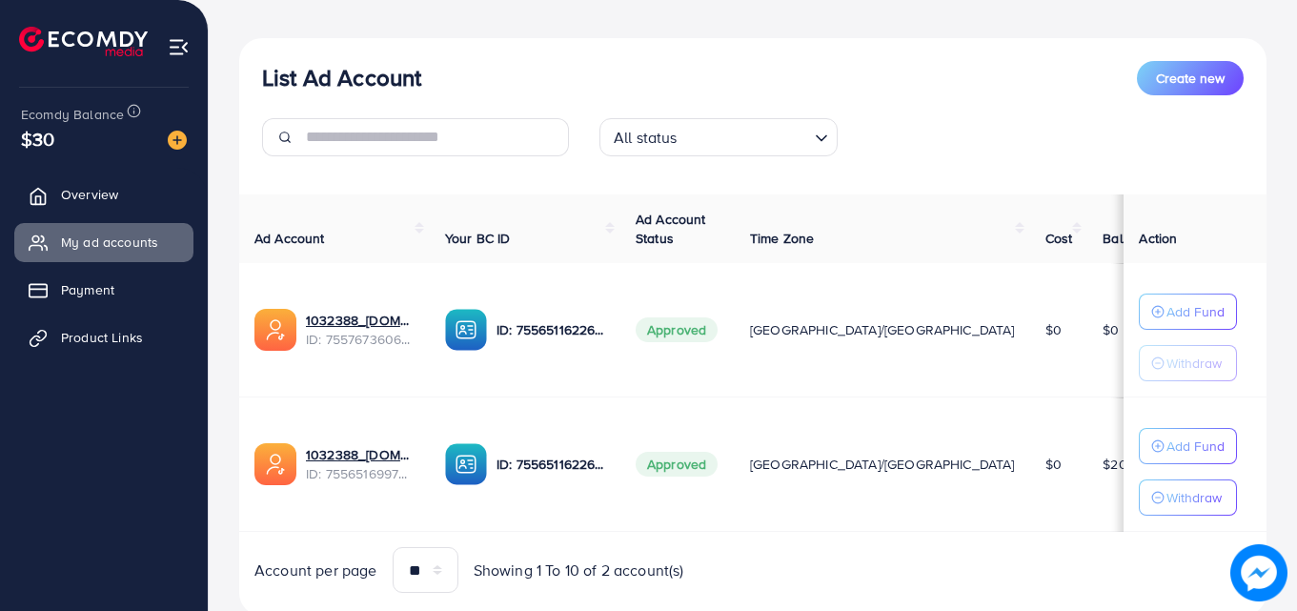
scroll to position [191, 0]
click at [487, 314] on img at bounding box center [466, 330] width 42 height 42
click at [563, 334] on p "ID: 7556511622665945105" at bounding box center [551, 329] width 109 height 23
click at [364, 334] on span "ID: 7557673606067683345" at bounding box center [360, 339] width 109 height 19
click at [581, 337] on p "ID: 7556511622665945105" at bounding box center [551, 329] width 109 height 23
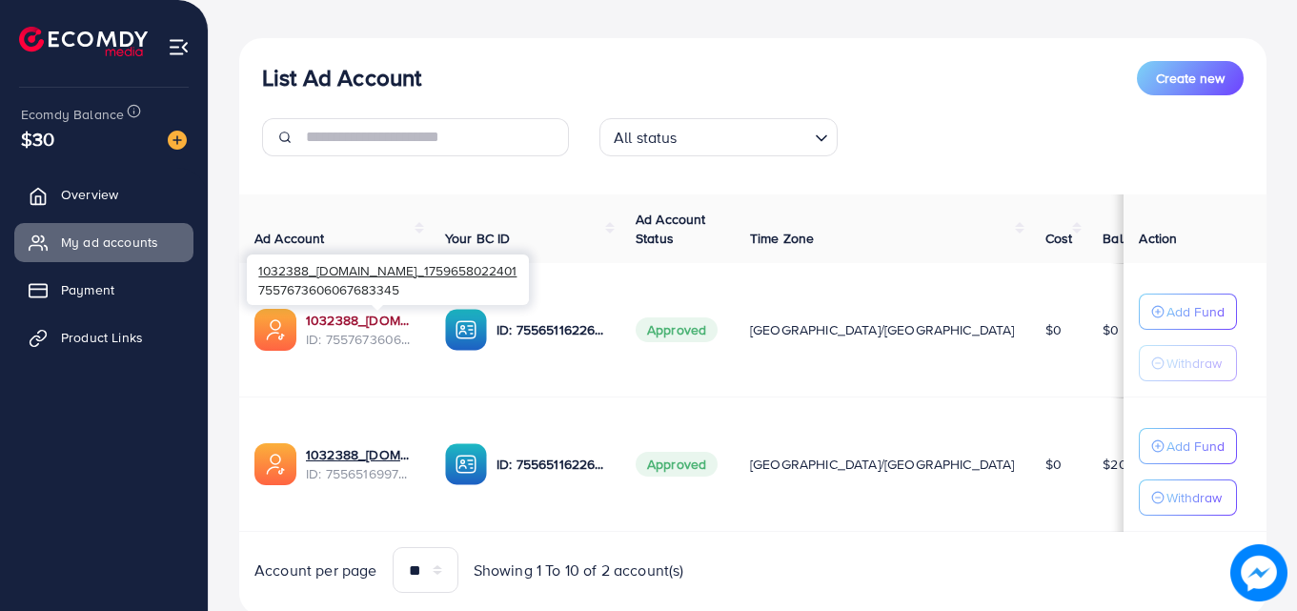
click at [351, 320] on link "1032388_[DOMAIN_NAME]_1759658022401" at bounding box center [360, 320] width 109 height 19
click at [364, 326] on link "1032388_[DOMAIN_NAME]_1759658022401" at bounding box center [360, 320] width 109 height 19
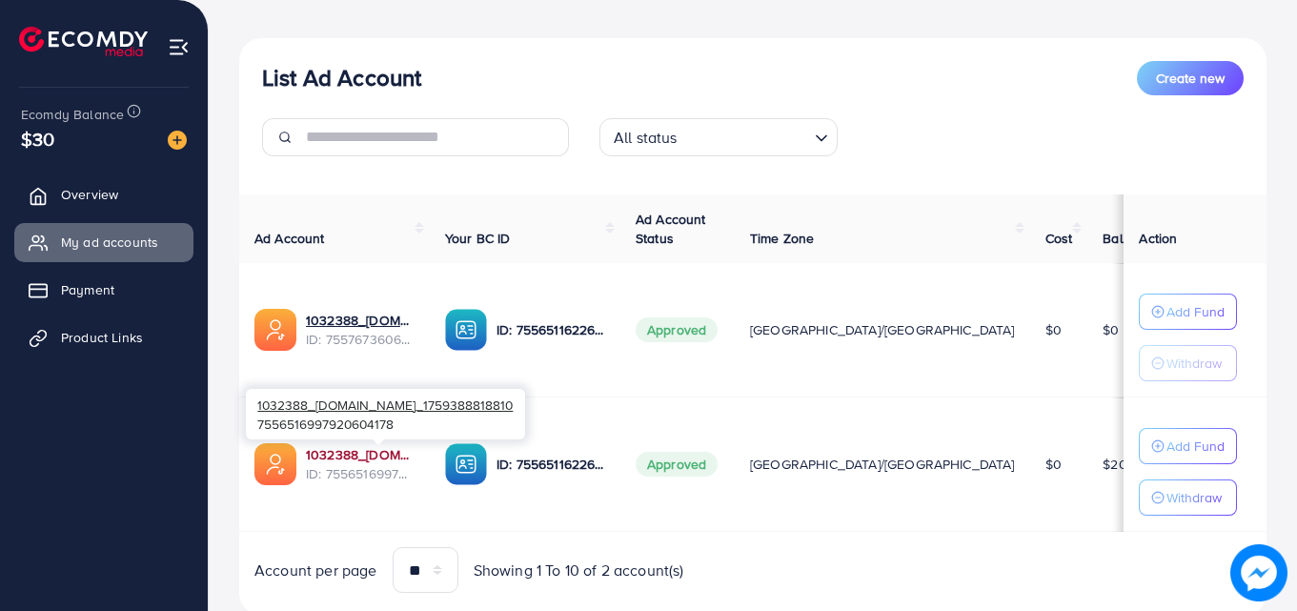
click at [368, 459] on link "1032388_[DOMAIN_NAME]_1759388818810" at bounding box center [360, 454] width 109 height 19
click at [346, 463] on link "1032388_[DOMAIN_NAME]_1759388818810" at bounding box center [360, 454] width 109 height 19
